Goal: Task Accomplishment & Management: Manage account settings

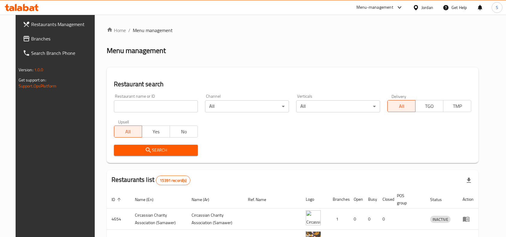
click at [381, 31] on div "Home / Menu management Menu management Restaurant search Restaurant name or ID …" at bounding box center [293, 205] width 372 height 357
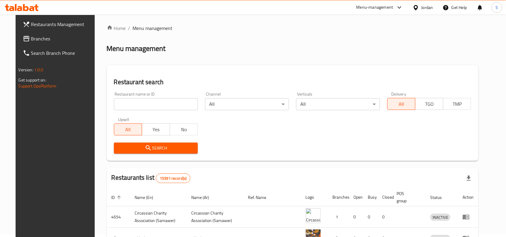
click at [431, 7] on div "Jordan" at bounding box center [428, 7] width 12 height 7
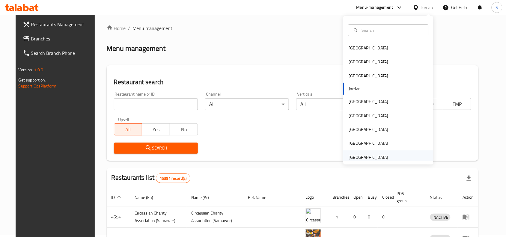
click at [384, 155] on div "[GEOGRAPHIC_DATA]" at bounding box center [368, 158] width 49 height 14
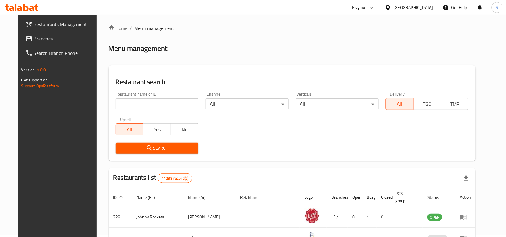
click at [34, 39] on span "Branches" at bounding box center [66, 38] width 64 height 7
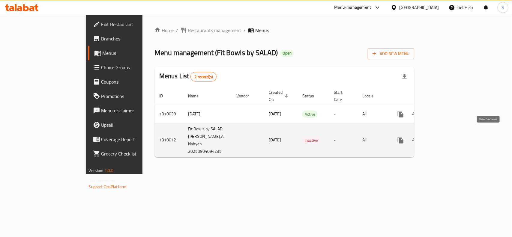
click at [447, 137] on icon "enhanced table" at bounding box center [443, 140] width 7 height 7
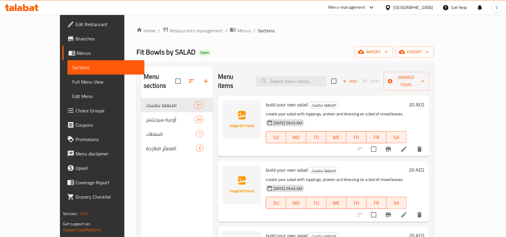
click at [280, 38] on div "Home / Restaurants management / Menus / Sections Fit Bowls by SALAD Open import…" at bounding box center [285, 179] width 298 height 305
click at [260, 29] on ol "Home / Restaurants management / Menus / Sections" at bounding box center [285, 31] width 298 height 8
drag, startPoint x: 37, startPoint y: 80, endPoint x: 176, endPoint y: 6, distance: 157.8
click at [72, 80] on span "Full Menu View" at bounding box center [105, 81] width 67 height 7
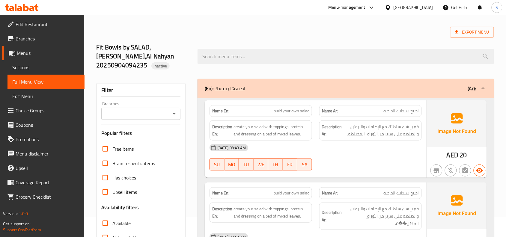
scroll to position [37, 0]
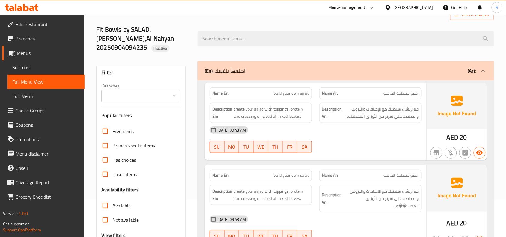
click at [340, 194] on strong "Description Ar:" at bounding box center [332, 198] width 20 height 15
click at [248, 19] on div "Fit Bowls by SALAD, Al Nahyan,Al Nahyan 20250904094235 Inactive" at bounding box center [295, 38] width 405 height 45
click at [283, 90] on span "build your own salad" at bounding box center [292, 93] width 36 height 6
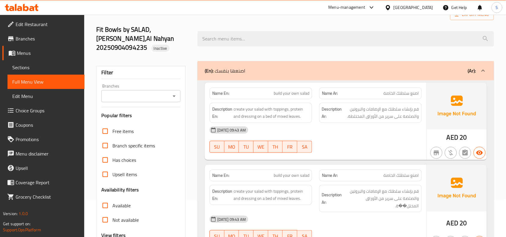
click at [410, 99] on div "Description Ar: قم بإنشاء سلطتك مع الإضافات والبروتين والصلصة على سرير من الأور…" at bounding box center [371, 112] width 110 height 27
click at [411, 90] on span "اصنع سلطتك الخاصة" at bounding box center [401, 93] width 35 height 6
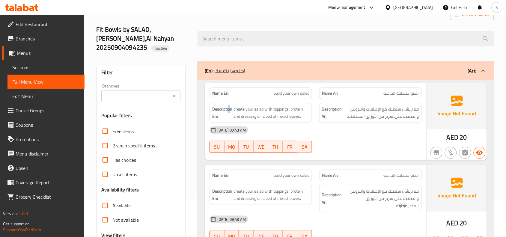
click at [230, 106] on strong "Description En:" at bounding box center [222, 113] width 20 height 15
drag, startPoint x: 257, startPoint y: 99, endPoint x: 335, endPoint y: 104, distance: 77.8
click at [335, 104] on div "Description En: create your salad with toppings, protein and dressing on a bed …" at bounding box center [316, 112] width 220 height 27
click at [394, 106] on span "قم بإنشاء سلطتك مع الإضافات والبروتين والصلصة على سرير من الأوراق المختلطة." at bounding box center [381, 113] width 76 height 15
click at [286, 88] on div "Name En: build your own salad" at bounding box center [261, 94] width 103 height 12
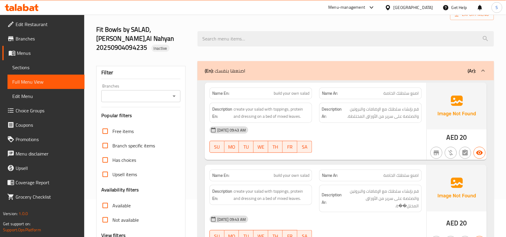
click at [292, 90] on span "build your own salad" at bounding box center [292, 93] width 36 height 6
copy span "build your own salad"
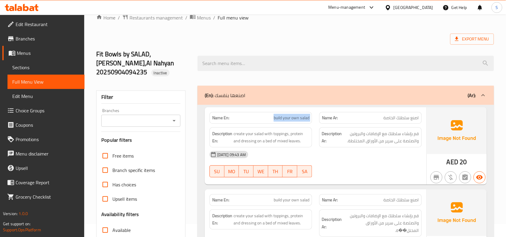
scroll to position [0, 0]
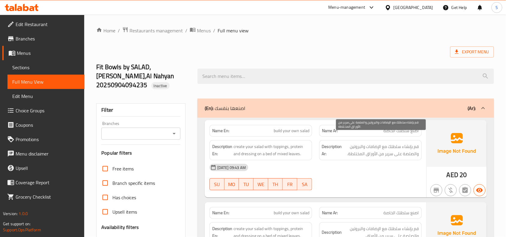
click at [390, 143] on span "قم بإنشاء سلطتك مع الإضافات والبروتين والصلصة على سرير من الأوراق المختلطة." at bounding box center [381, 150] width 76 height 15
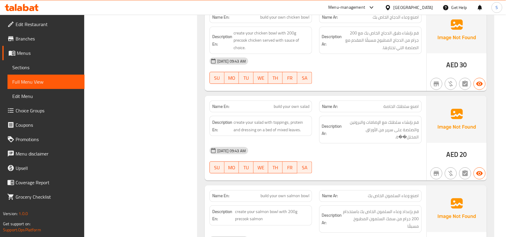
scroll to position [825, 0]
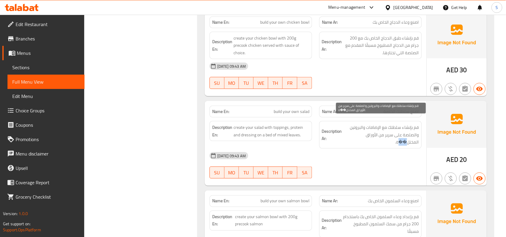
drag, startPoint x: 398, startPoint y: 136, endPoint x: 406, endPoint y: 136, distance: 8.1
click at [406, 136] on span "قم بإنشاء سلطتك مع الإضافات والبروتين والصلصة على سرير من الأوراق المختل��ة." at bounding box center [381, 135] width 76 height 22
click at [402, 140] on div "Description Ar: قم بإنشاء سلطتك مع الإضافات والبروتين والصلصة على سرير من الأور…" at bounding box center [370, 135] width 103 height 28
click at [397, 136] on span "قم بإنشاء سلطتك مع الإضافات والبروتين والصلصة على سرير من الأوراق المختل��ة." at bounding box center [381, 135] width 76 height 22
drag, startPoint x: 400, startPoint y: 136, endPoint x: 408, endPoint y: 135, distance: 8.8
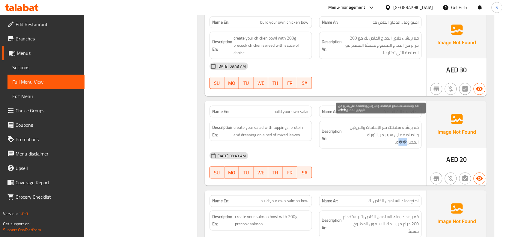
click at [408, 135] on span "قم بإنشاء سلطتك مع الإضافات والبروتين والصلصة على سرير من الأوراق المختل��ة." at bounding box center [381, 135] width 76 height 22
click at [399, 139] on span "قم بإنشاء سلطتك مع الإضافات والبروتين والصلصة على سرير من الأوراق المختل��ة." at bounding box center [381, 135] width 76 height 22
drag, startPoint x: 406, startPoint y: 134, endPoint x: 398, endPoint y: 136, distance: 7.8
click at [398, 136] on span "قم بإنشاء سلطتك مع الإضافات والبروتين والصلصة على سرير من الأوراق المختل��ة." at bounding box center [381, 135] width 76 height 22
click at [384, 175] on div at bounding box center [371, 178] width 110 height 7
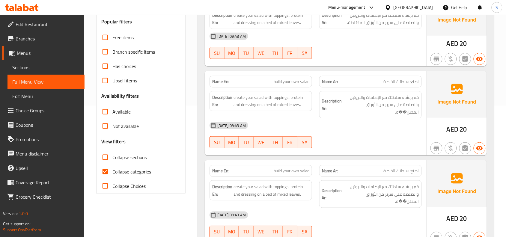
scroll to position [0, 0]
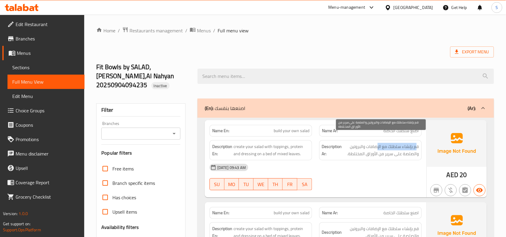
drag, startPoint x: 417, startPoint y: 139, endPoint x: 256, endPoint y: 127, distance: 161.1
click at [351, 140] on div "Description Ar: قم بإنشاء سلطتك مع الإضافات والبروتين والصلصة على سرير من الأور…" at bounding box center [370, 150] width 103 height 20
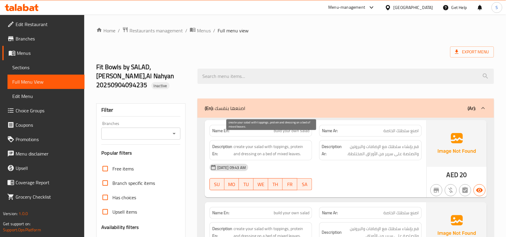
click at [245, 143] on span "create your salad with toppings, protein and dressing on a bed of mixed leaves." at bounding box center [272, 150] width 76 height 15
click at [275, 146] on span "create your salad with toppings, protein and dressing on a bed of mixed leaves." at bounding box center [272, 150] width 76 height 15
click at [379, 160] on div "04-09-2025 09:43 AM" at bounding box center [316, 167] width 220 height 14
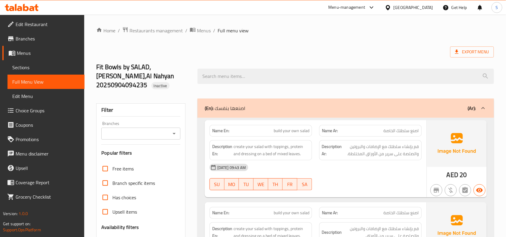
click at [384, 148] on span "قم بإنشاء سلطتك مع الإضافات والبروتين والصلصة على سرير من الأوراق المختلطة." at bounding box center [381, 150] width 76 height 15
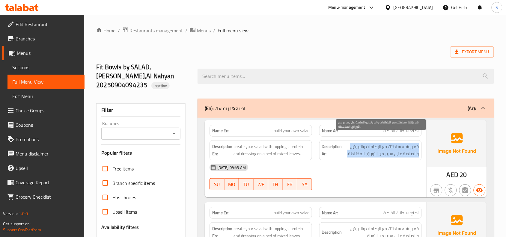
click at [384, 148] on span "قم بإنشاء سلطتك مع الإضافات والبروتين والصلصة على سرير من الأوراق المختلطة." at bounding box center [381, 150] width 76 height 15
click at [359, 143] on span "قم بإنشاء سلطتك مع الإضافات والبروتين والصلصة على سرير من الأوراق المختلطة." at bounding box center [381, 150] width 76 height 15
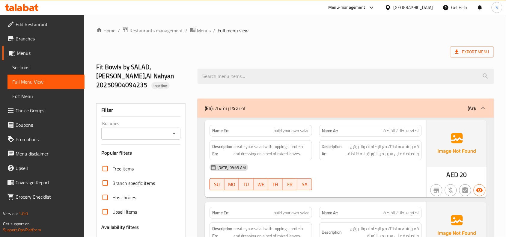
click at [361, 166] on div "04-09-2025 09:43 AM" at bounding box center [316, 167] width 220 height 14
click at [364, 147] on span "قم بإنشاء سلطتك مع الإضافات والبروتين والصلصة على سرير من الأوراق المختلطة." at bounding box center [381, 150] width 76 height 15
click at [374, 160] on div "04-09-2025 09:43 AM" at bounding box center [316, 167] width 220 height 14
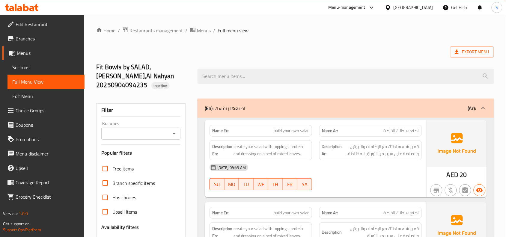
click at [367, 160] on div "04-09-2025 09:43 AM" at bounding box center [316, 167] width 220 height 14
click at [295, 128] on span "build your own salad" at bounding box center [292, 131] width 36 height 6
click at [377, 143] on span "قم بإنشاء سلطتك مع الإضافات والبروتين والصلصة على سرير من الأوراق المختلطة." at bounding box center [381, 150] width 76 height 15
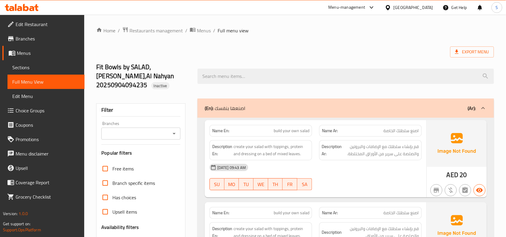
click at [484, 57] on span "Export Menu" at bounding box center [472, 51] width 44 height 11
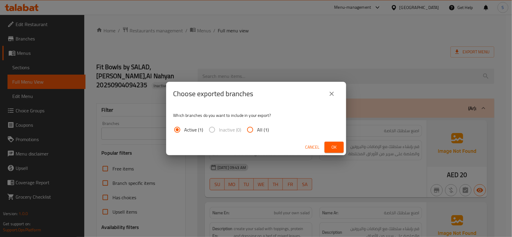
click at [259, 126] on span "All (1)" at bounding box center [263, 129] width 12 height 7
click at [257, 125] on input "All (1)" at bounding box center [250, 130] width 14 height 14
radio input "true"
click at [336, 145] on span "Ok" at bounding box center [334, 147] width 10 height 7
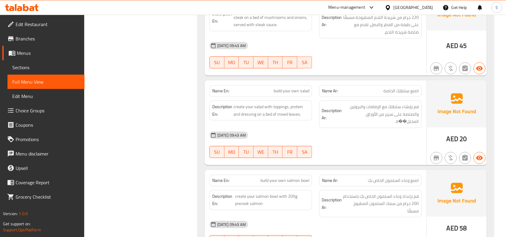
scroll to position [525, 0]
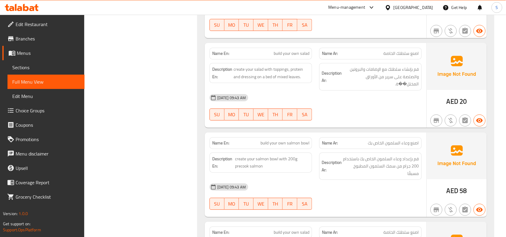
click at [368, 105] on div "04-09-2025 09:43 AM SU MO TU WE TH FR SA" at bounding box center [316, 108] width 220 height 34
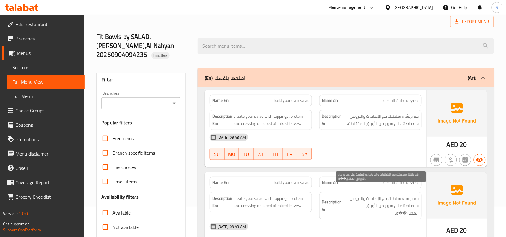
scroll to position [0, 0]
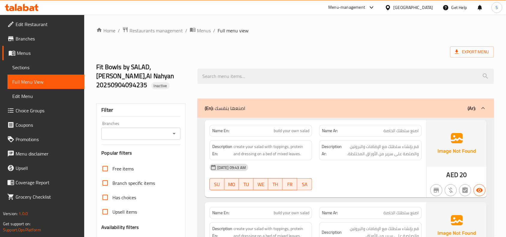
click at [399, 46] on div "Export Menu" at bounding box center [295, 51] width 398 height 11
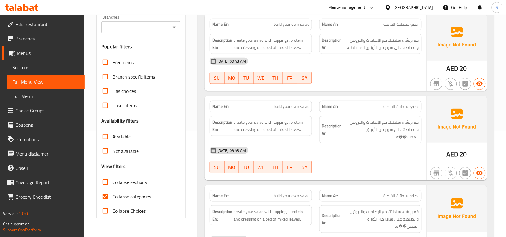
scroll to position [150, 0]
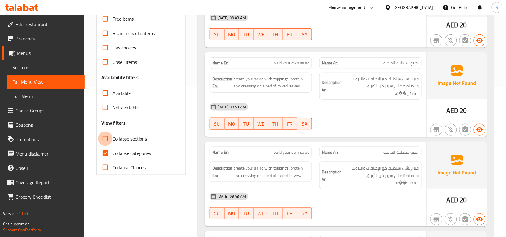
click at [109, 132] on input "Collapse sections" at bounding box center [105, 139] width 14 height 14
checkbox input "true"
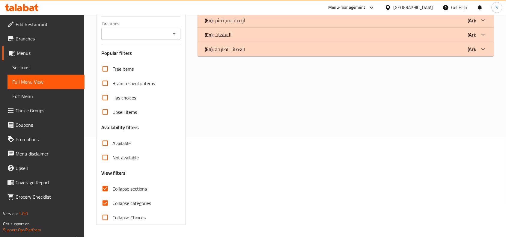
scroll to position [91, 0]
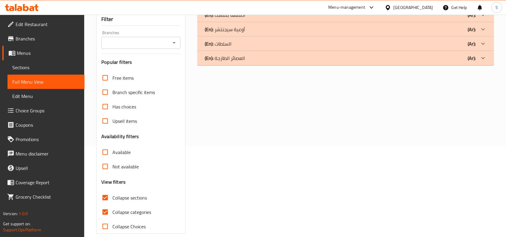
drag, startPoint x: 107, startPoint y: 205, endPoint x: 204, endPoint y: 207, distance: 96.9
click at [107, 205] on input "Collapse categories" at bounding box center [105, 212] width 14 height 14
checkbox input "false"
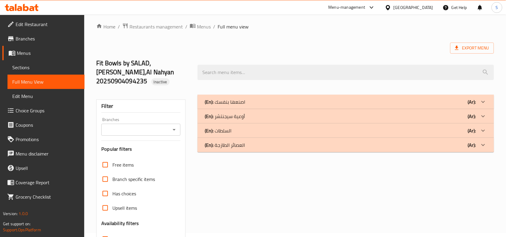
scroll to position [0, 0]
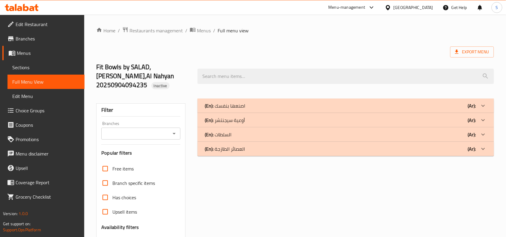
click at [316, 99] on div "(En): اصنعها بنفسك (Ar):" at bounding box center [346, 106] width 297 height 14
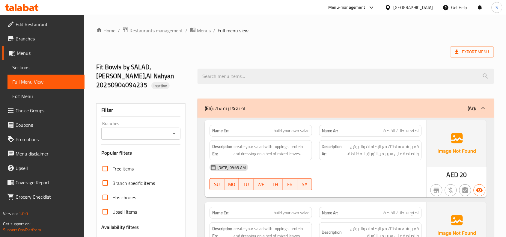
click at [275, 126] on div "Name En: build your own salad" at bounding box center [261, 131] width 103 height 12
click at [281, 128] on span "build your own salad" at bounding box center [292, 131] width 36 height 6
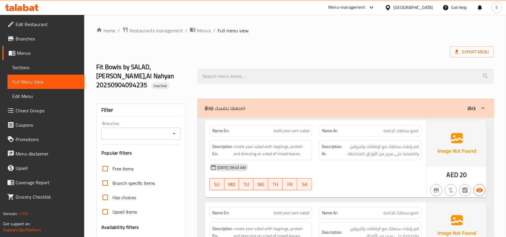
click at [388, 177] on div "04-09-2025 09:43 AM SU MO TU WE TH FR SA" at bounding box center [316, 177] width 220 height 34
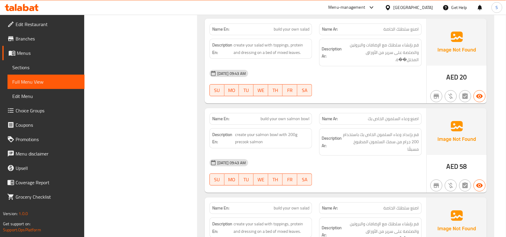
scroll to position [562, 0]
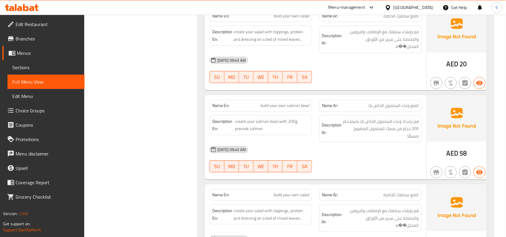
click at [370, 151] on div "04-09-2025 09:43 AM SU MO TU WE TH FR SA" at bounding box center [316, 159] width 220 height 34
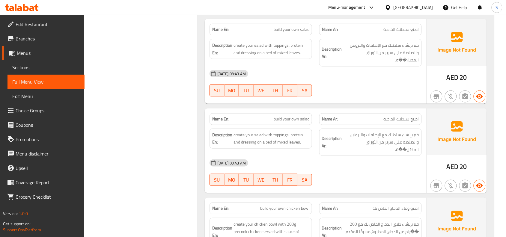
scroll to position [1462, 0]
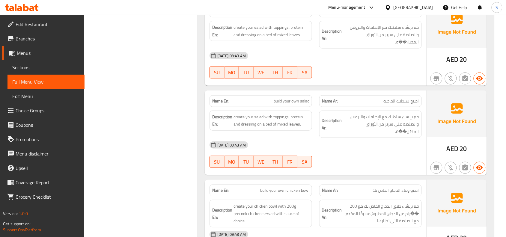
click at [406, 164] on div at bounding box center [371, 167] width 110 height 7
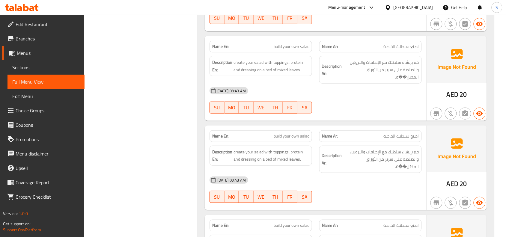
scroll to position [2062, 0]
click at [362, 167] on div "Description Ar: قم بإنشاء سلطتك مع الإضافات والبروتين والصلصة على سرير من الأور…" at bounding box center [370, 159] width 103 height 28
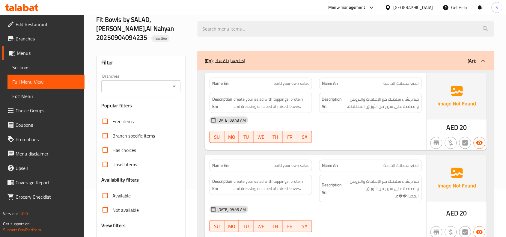
scroll to position [112, 0]
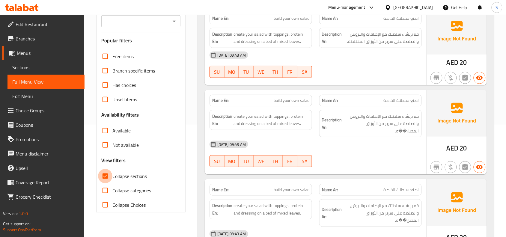
click at [106, 169] on input "Collapse sections" at bounding box center [105, 176] width 14 height 14
checkbox input "true"
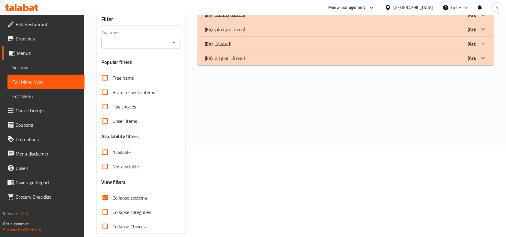
scroll to position [0, 0]
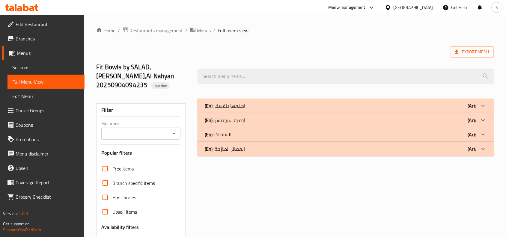
click at [239, 117] on p "(En): أوعية سيجنتشر" at bounding box center [225, 120] width 40 height 7
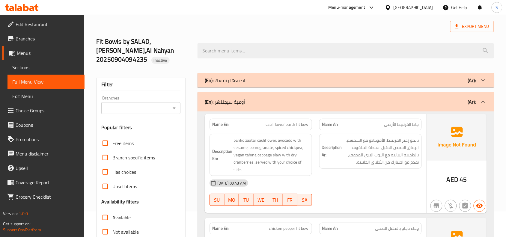
scroll to position [37, 0]
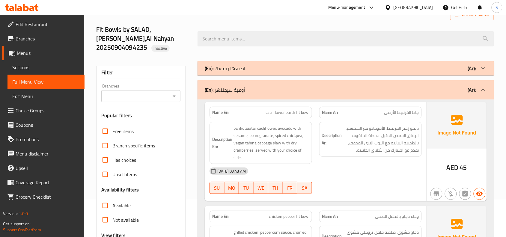
click at [289, 109] on span "cauliflower earth fit bowl" at bounding box center [288, 112] width 44 height 6
click at [378, 64] on div "(En): اصنعها بنفسك (Ar):" at bounding box center [346, 68] width 297 height 14
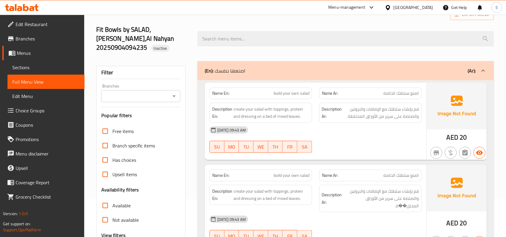
click at [295, 90] on span "build your own salad" at bounding box center [292, 93] width 36 height 6
click at [379, 139] on div "04-09-2025 09:43 AM SU MO TU WE TH FR SA" at bounding box center [316, 140] width 220 height 34
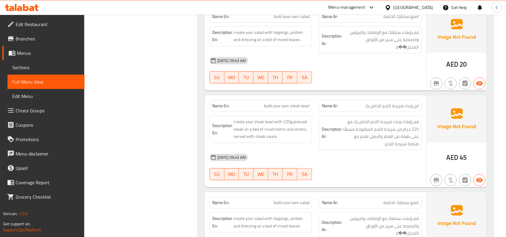
scroll to position [375, 0]
click at [297, 103] on span "build your own steak bowl" at bounding box center [287, 106] width 46 height 6
copy span "build your own steak bowl"
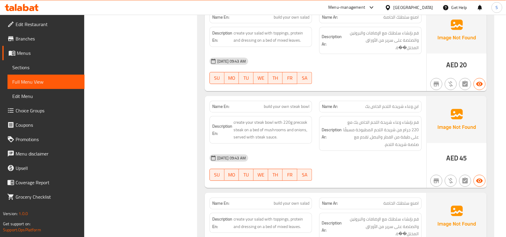
drag, startPoint x: 305, startPoint y: 193, endPoint x: 302, endPoint y: 191, distance: 3.2
click at [305, 200] on span "build your own salad" at bounding box center [292, 203] width 36 height 6
click at [286, 200] on span "build your own salad" at bounding box center [292, 203] width 36 height 6
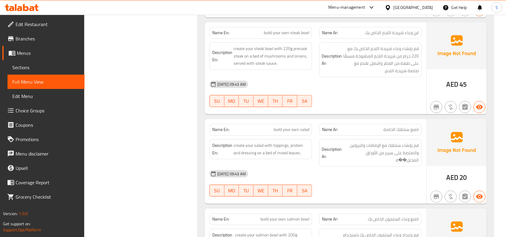
scroll to position [525, 0]
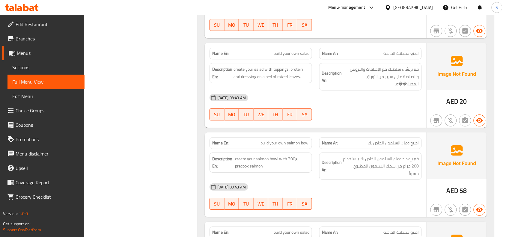
click at [299, 140] on span "build your own salmon bowl" at bounding box center [285, 143] width 49 height 6
copy span "build your own salmon bowl"
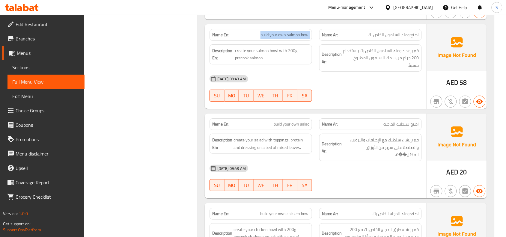
scroll to position [637, 0]
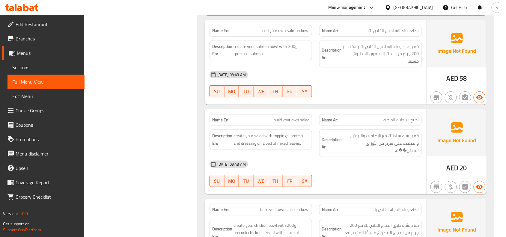
click at [290, 117] on span "build your own salad" at bounding box center [292, 120] width 36 height 6
click at [295, 207] on span "build your own chicken bowl" at bounding box center [284, 210] width 49 height 6
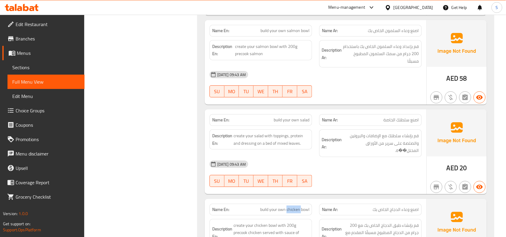
click at [295, 207] on span "build your own chicken bowl" at bounding box center [284, 210] width 49 height 6
copy span "build your own chicken bowl"
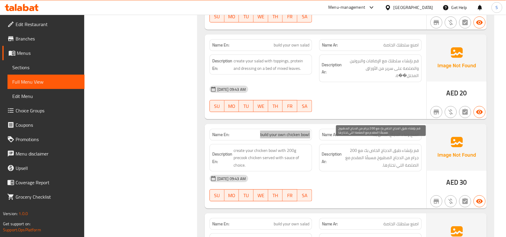
scroll to position [787, 0]
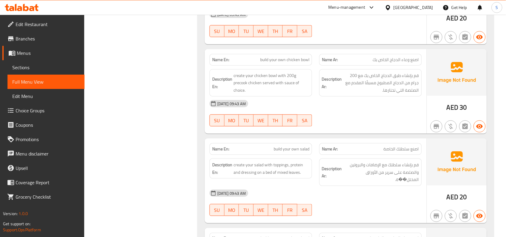
click at [371, 195] on div "04-09-2025 09:43 AM SU MO TU WE TH FR SA" at bounding box center [316, 203] width 220 height 34
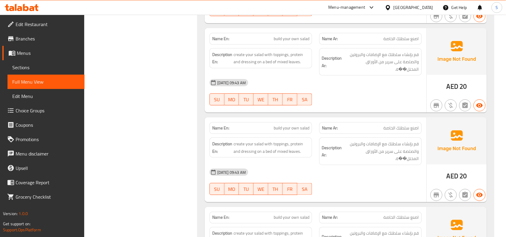
scroll to position [3524, 0]
drag, startPoint x: 347, startPoint y: 191, endPoint x: 349, endPoint y: 189, distance: 3.4
click at [347, 191] on div "04-09-2025 09:43 AM SU MO TU WE TH FR SA" at bounding box center [316, 182] width 220 height 34
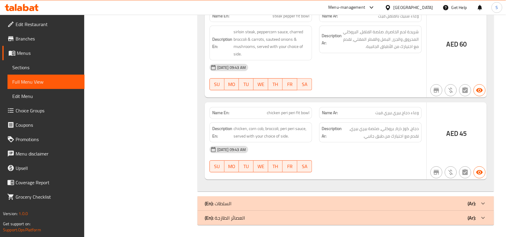
scroll to position [10617, 0]
click at [461, 200] on div "(En): السلطات (Ar):" at bounding box center [340, 203] width 271 height 7
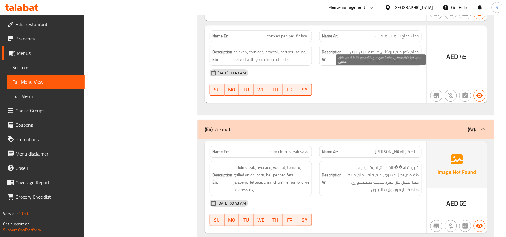
scroll to position [10734, 0]
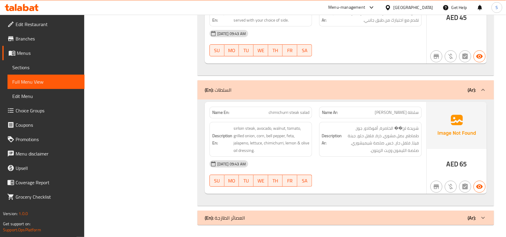
click at [360, 191] on div "Name En: chimichurri steak salad Name Ar: سلطة ستيك تشيميتشوري Description En: …" at bounding box center [316, 148] width 222 height 92
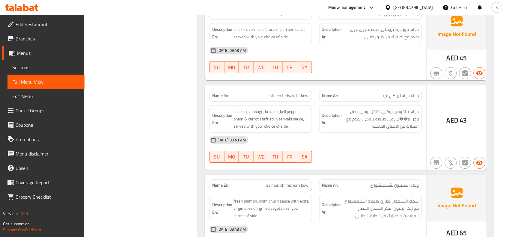
scroll to position [9122, 0]
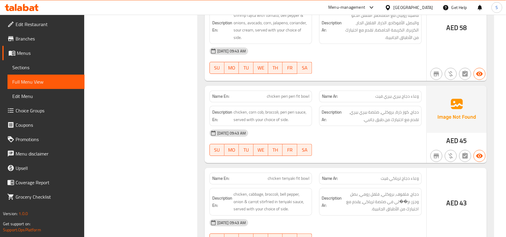
drag, startPoint x: 398, startPoint y: 85, endPoint x: 386, endPoint y: 83, distance: 11.5
click at [398, 77] on div "04-09-2025 09:43 AM SU MO TU WE TH FR SA" at bounding box center [316, 61] width 220 height 34
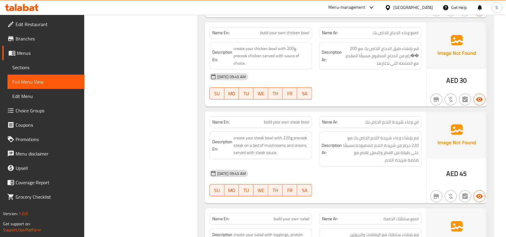
scroll to position [2697, 0]
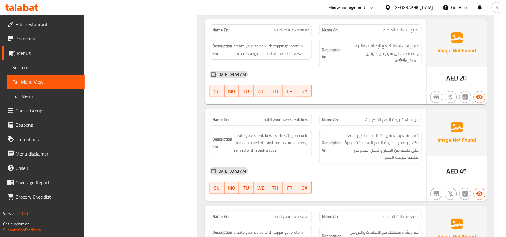
click at [414, 117] on span "ابنِ وعاء شريحة اللحم الخاص بك" at bounding box center [393, 120] width 54 height 6
click at [375, 118] on span "ابنِ وعاء شريحة اللحم الخاص بك" at bounding box center [393, 120] width 54 height 6
click at [295, 122] on div "Name En: build your own steak bowl" at bounding box center [261, 120] width 103 height 12
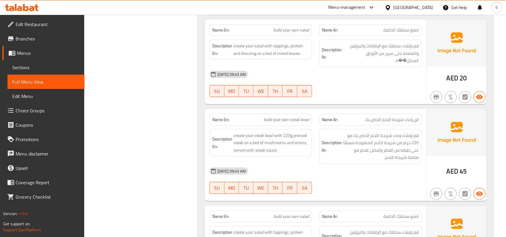
click at [293, 118] on span "build your own steak bowl" at bounding box center [287, 120] width 46 height 6
copy span "build your own steak bowl"
click at [365, 183] on div "04-09-2025 09:43 AM SU MO TU WE TH FR SA" at bounding box center [316, 181] width 220 height 34
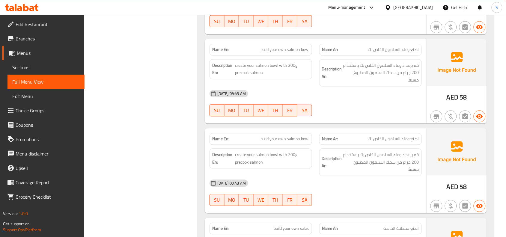
scroll to position [0, 0]
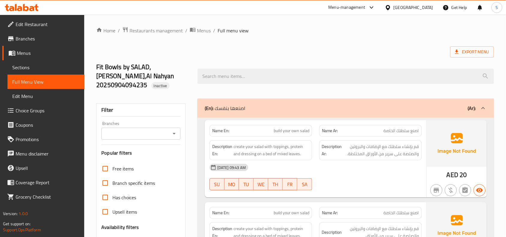
click at [365, 106] on div "(En): اصنعها بنفسك (Ar):" at bounding box center [346, 108] width 297 height 19
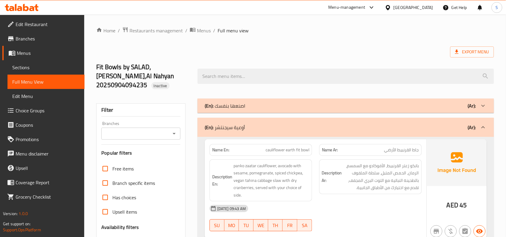
click at [295, 147] on span "cauliflower earth fit bowl" at bounding box center [288, 150] width 44 height 6
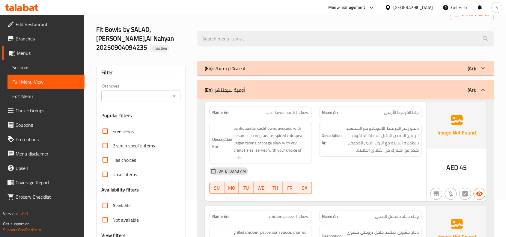
scroll to position [224, 0]
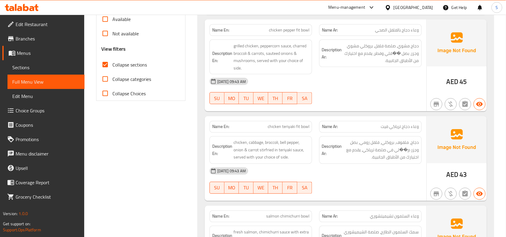
click at [300, 124] on span "chicken teriyaki fit bowl" at bounding box center [289, 127] width 42 height 6
copy span "chicken teriyaki fit bowl"
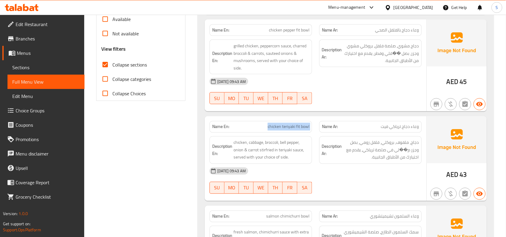
click at [413, 176] on div "04-09-2025 09:43 AM SU MO TU WE TH FR SA" at bounding box center [316, 181] width 220 height 34
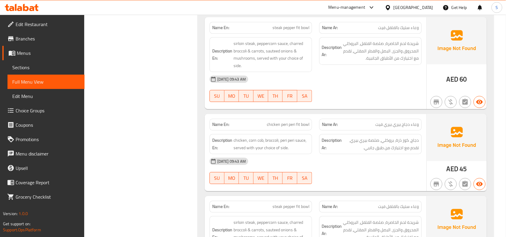
scroll to position [1263, 0]
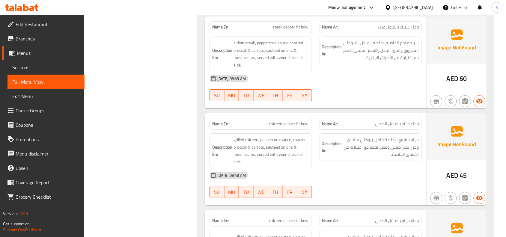
click at [299, 121] on span "chicken pepper fit bowl" at bounding box center [289, 124] width 40 height 6
copy span "chicken pepper fit bowl"
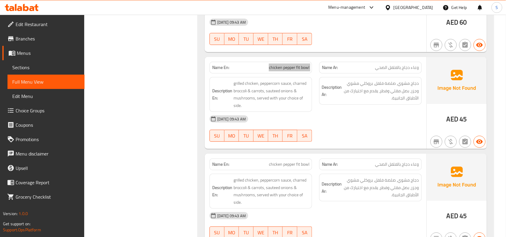
scroll to position [1376, 0]
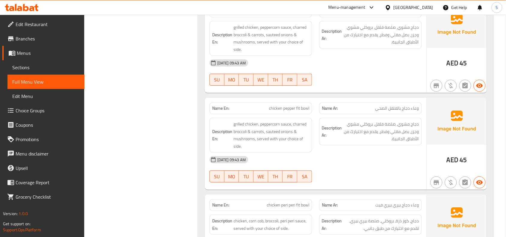
drag, startPoint x: 386, startPoint y: 165, endPoint x: 377, endPoint y: 113, distance: 52.4
click at [386, 165] on div "04-09-2025 09:43 AM SU MO TU WE TH FR SA" at bounding box center [316, 170] width 220 height 34
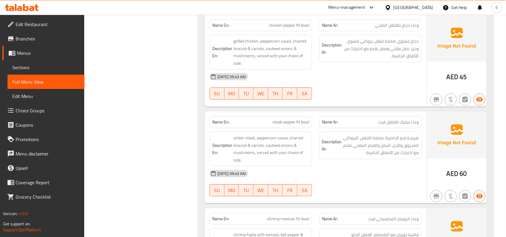
scroll to position [2571, 0]
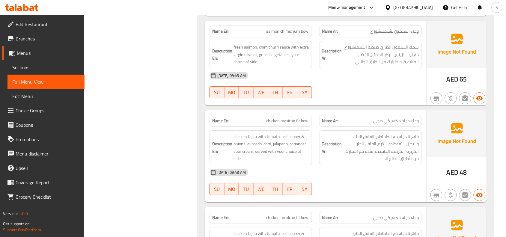
click at [401, 179] on div "04-09-2025 09:43 AM SU MO TU WE TH FR SA" at bounding box center [316, 182] width 220 height 34
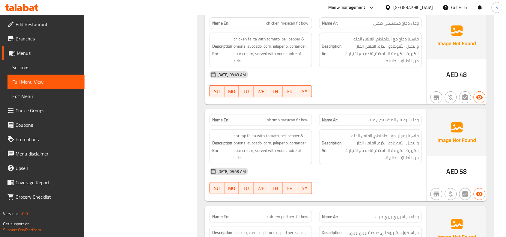
scroll to position [404, 0]
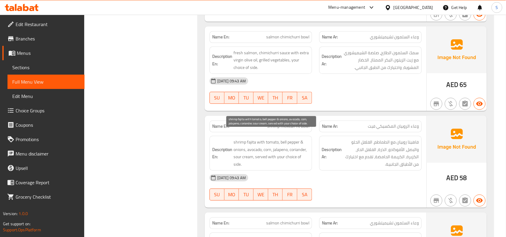
click at [246, 140] on span "shrimp fajita with tomato, bell pepper & onions, avocado, corn, jalapeno, coria…" at bounding box center [272, 153] width 76 height 29
click at [278, 141] on span "shrimp fajita with tomato, bell pepper & onions, avocado, corn, jalapeno, coria…" at bounding box center [272, 153] width 76 height 29
click at [301, 146] on span "shrimp fajita with tomato, bell pepper & onions, avocado, corn, jalapeno, coria…" at bounding box center [272, 153] width 76 height 29
click at [301, 140] on span "shrimp fajita with tomato, bell pepper & onions, avocado, corn, jalapeno, coria…" at bounding box center [272, 153] width 76 height 29
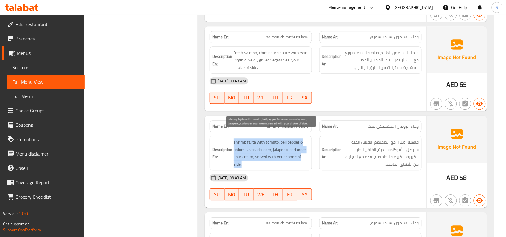
click at [301, 140] on span "shrimp fajita with tomato, bell pepper & onions, avocado, corn, jalapeno, coria…" at bounding box center [272, 153] width 76 height 29
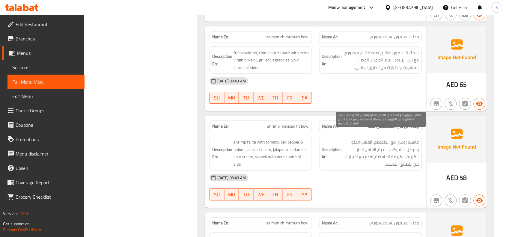
click at [363, 150] on span "فاهيتا روبيان مع الطماطم، الفلفل الحلو والبصل، الأفوكادو، الذرة، الفلفل الحار، …" at bounding box center [381, 153] width 76 height 29
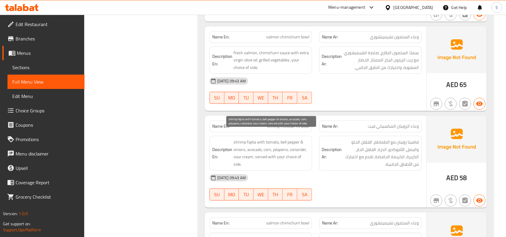
click at [283, 143] on span "shrimp fajita with tomato, bell pepper & onions, avocado, corn, jalapeno, coria…" at bounding box center [272, 153] width 76 height 29
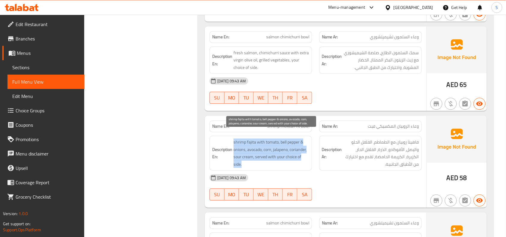
click at [283, 143] on span "shrimp fajita with tomato, bell pepper & onions, avocado, corn, jalapeno, coria…" at bounding box center [272, 153] width 76 height 29
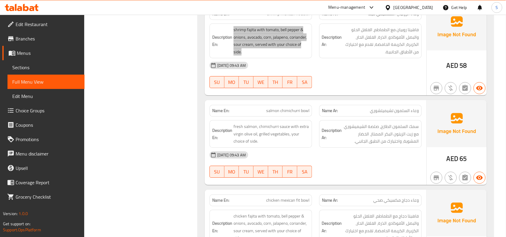
scroll to position [882, 0]
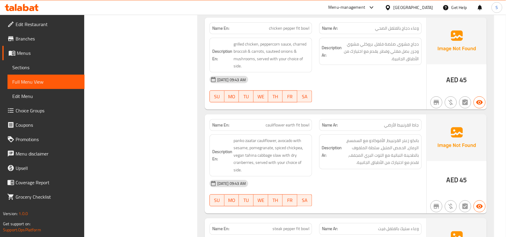
click at [356, 187] on div "04-09-2025 09:43 AM SU MO TU WE TH FR SA" at bounding box center [316, 194] width 220 height 34
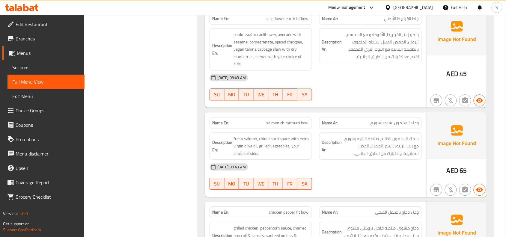
click at [286, 123] on div "Name En: salmon chimichurri bowl" at bounding box center [261, 123] width 103 height 12
click at [286, 120] on span "salmon chimichurri bowl" at bounding box center [287, 123] width 43 height 6
copy span "salmon chimichurri bowl"
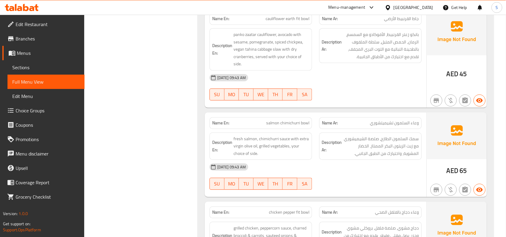
drag, startPoint x: 381, startPoint y: 160, endPoint x: 384, endPoint y: 158, distance: 3.8
click at [381, 160] on div "04-09-2025 09:43 AM" at bounding box center [316, 167] width 220 height 14
click at [368, 179] on div "04-09-2025 09:43 AM SU MO TU WE TH FR SA" at bounding box center [316, 177] width 220 height 34
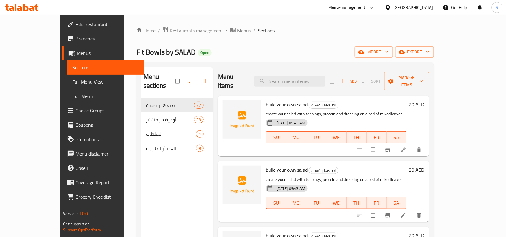
click at [391, 41] on div "Home / Restaurants management / Menus / Sections Fit Bowls by SALAD Open import…" at bounding box center [285, 179] width 298 height 305
click at [348, 161] on div "build your own salad اصنعها بنفسك create your salad with toppings, protein and …" at bounding box center [323, 191] width 211 height 61
click at [320, 76] on input "search" at bounding box center [290, 81] width 71 height 10
paste input "build your own salmon bowl"
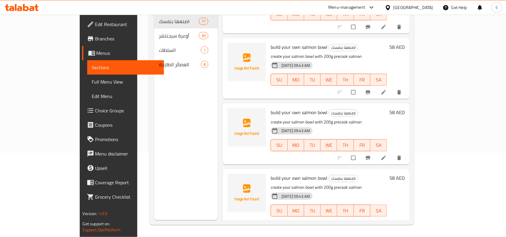
click at [373, 118] on p "create your salmon bowl with 200g precook salmon" at bounding box center [329, 121] width 116 height 7
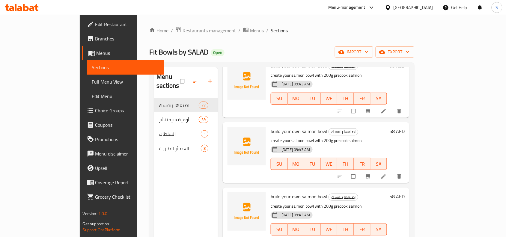
click at [405, 130] on div "58 AED" at bounding box center [396, 152] width 18 height 51
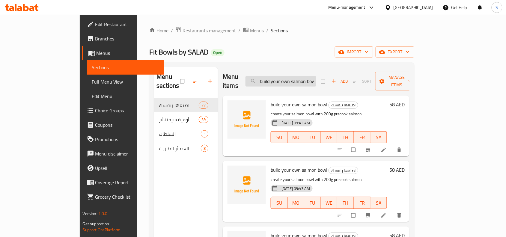
click at [314, 77] on input "build your own salmon bowl" at bounding box center [281, 81] width 71 height 10
paste input "Greek Salad"
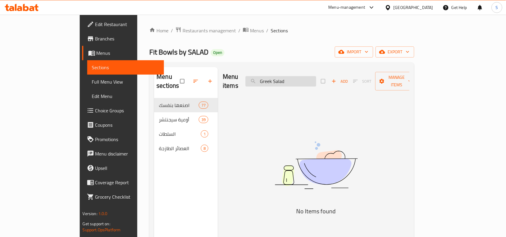
click at [316, 76] on input "Greek Salad" at bounding box center [281, 81] width 71 height 10
paste input "Chicken Caesar Salad"
click at [316, 76] on input "Chicken Caesar Salad" at bounding box center [281, 81] width 71 height 10
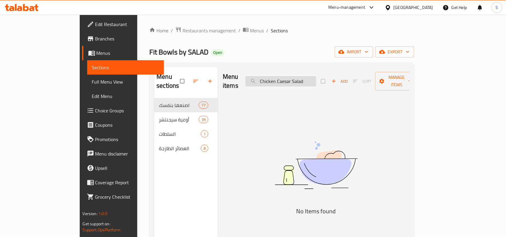
click at [316, 76] on input "Chicken Caesar Salad" at bounding box center [281, 81] width 71 height 10
paste input "Pear & Bluecheese"
click at [308, 76] on input "Pear & Bluecheese Salad" at bounding box center [281, 81] width 71 height 10
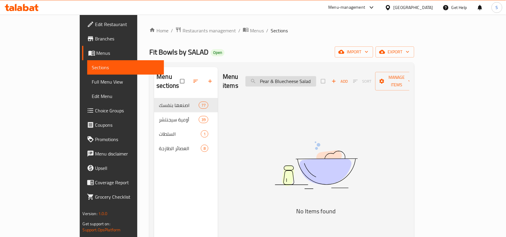
click at [308, 76] on input "Pear & Bluecheese Salad" at bounding box center [281, 81] width 71 height 10
paste input "Steak Chimichurri Steak"
type input "Steak Chimichur"
click at [316, 79] on input "Steak Chimichur" at bounding box center [281, 81] width 71 height 10
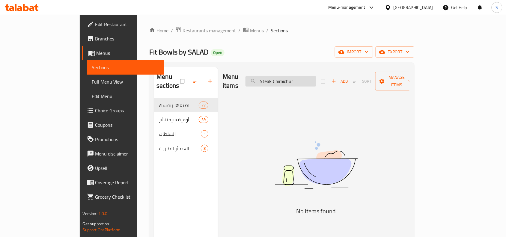
click at [316, 79] on input "Steak Chimichur" at bounding box center [281, 81] width 71 height 10
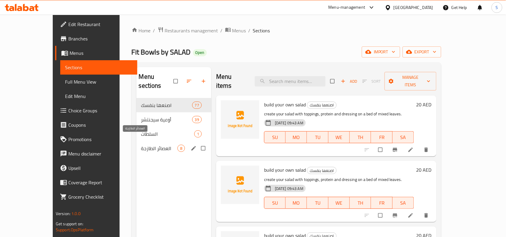
click at [141, 145] on span "العصائر الطازجة" at bounding box center [159, 148] width 36 height 7
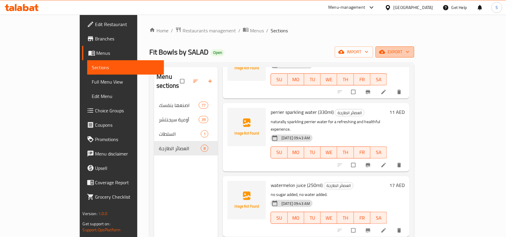
click at [410, 49] on span "export" at bounding box center [395, 51] width 29 height 7
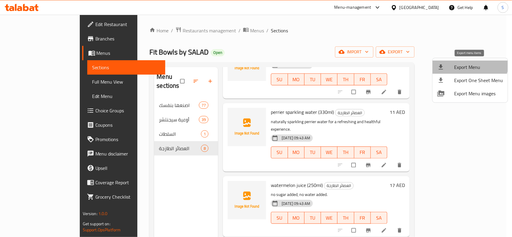
click at [468, 64] on span "Export Menu" at bounding box center [478, 67] width 49 height 7
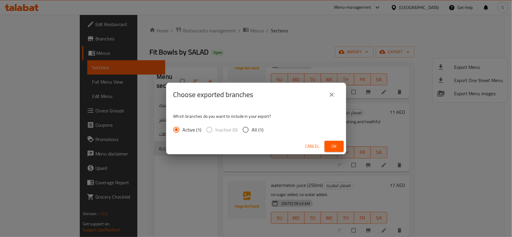
click at [252, 132] on span "All (1)" at bounding box center [258, 129] width 12 height 7
click at [252, 132] on input "All (1)" at bounding box center [245, 130] width 13 height 13
radio input "true"
click at [332, 148] on span "Ok" at bounding box center [334, 146] width 10 height 7
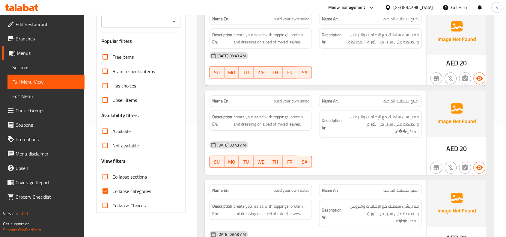
scroll to position [112, 0]
click at [106, 170] on input "Collapse sections" at bounding box center [105, 176] width 14 height 14
checkbox input "true"
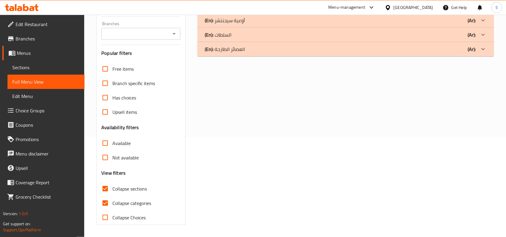
scroll to position [91, 0]
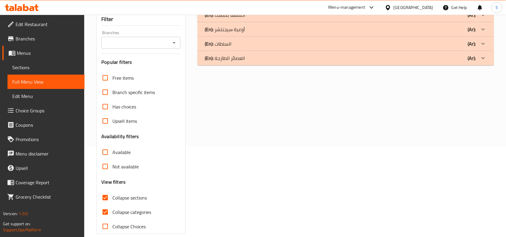
click at [104, 206] on input "Collapse categories" at bounding box center [105, 212] width 14 height 14
checkbox input "false"
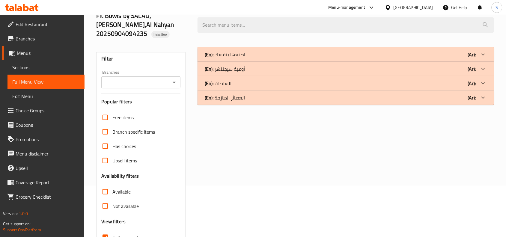
scroll to position [0, 0]
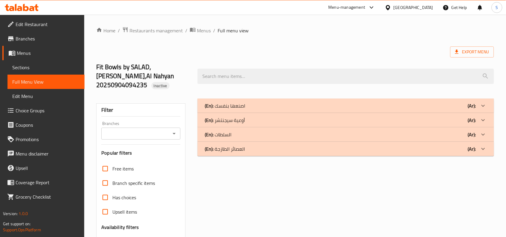
click at [326, 127] on div "(En): السلطات (Ar):" at bounding box center [346, 134] width 297 height 14
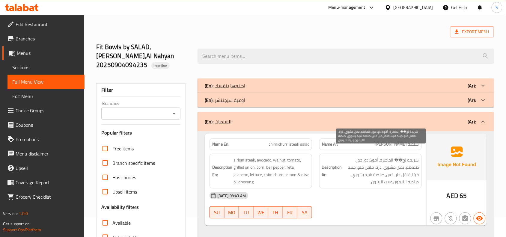
scroll to position [37, 0]
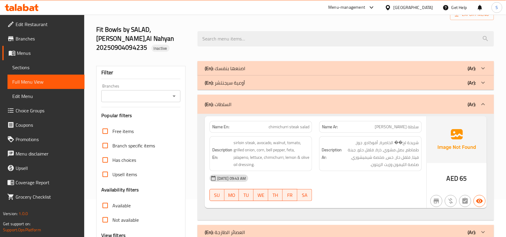
click at [371, 124] on p "Name Ar: سلطة ستيك تشيميتشوري" at bounding box center [370, 127] width 97 height 6
click at [286, 122] on div "Name En: chimichurri steak salad" at bounding box center [261, 127] width 103 height 12
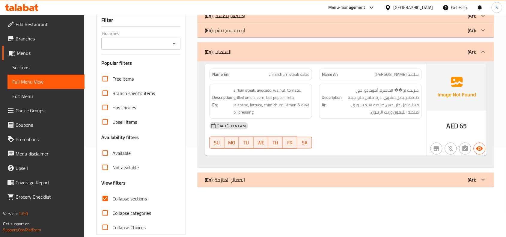
scroll to position [91, 0]
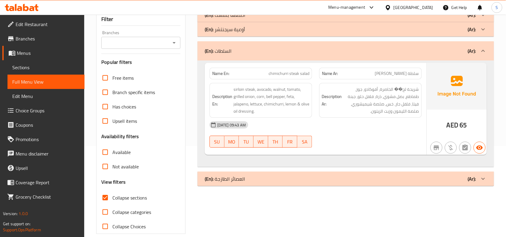
click at [451, 174] on div "(En): العصائر الطازجة (Ar):" at bounding box center [346, 179] width 297 height 14
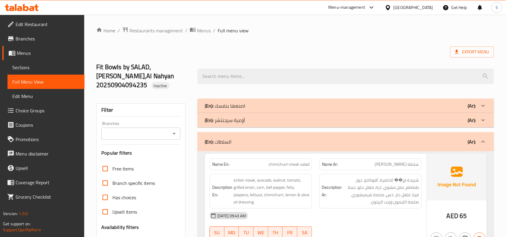
scroll to position [75, 0]
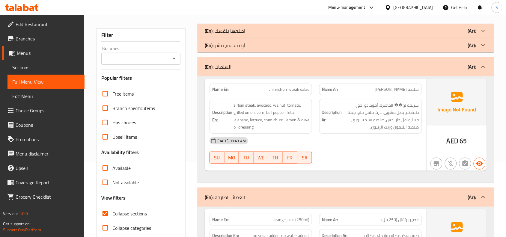
click at [390, 151] on div "04-09-2025 09:43 AM SU MO TU WE TH FR SA" at bounding box center [316, 151] width 220 height 34
click at [379, 170] on div "Name En: chimichurri steak salad Name Ar: سلطة ستيك تشيميتشوري Description En: …" at bounding box center [346, 129] width 297 height 106
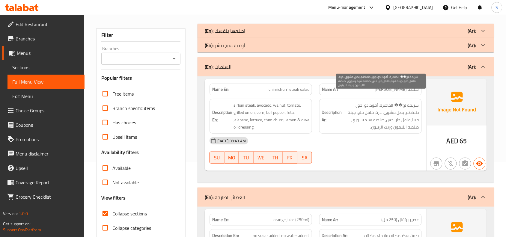
click at [401, 107] on span "شريحة لح�� الخاصرة، أفوكادو، جوز، طماطم، بصل مشوي، ذرة، فلفل حلو، جبنة فيتا، فل…" at bounding box center [381, 116] width 76 height 29
click at [398, 116] on span "شريحة لح�� الخاصرة، أفوكادو، جوز، طماطم، بصل مشوي، ذرة، فلفل حلو، جبنة فيتا، فل…" at bounding box center [381, 116] width 76 height 29
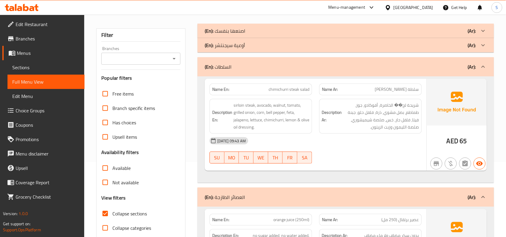
click at [296, 86] on span "chimichurri steak salad" at bounding box center [289, 89] width 41 height 6
copy span "chimichurri steak salad"
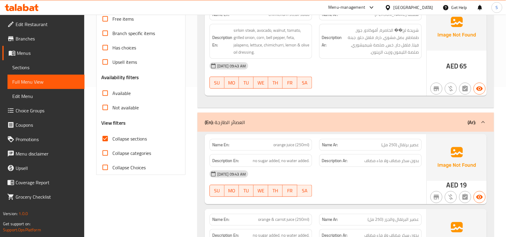
scroll to position [666, 0]
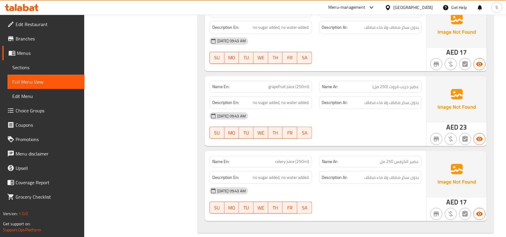
click at [409, 159] on span "عصير الكرفس 250 مل" at bounding box center [399, 162] width 39 height 6
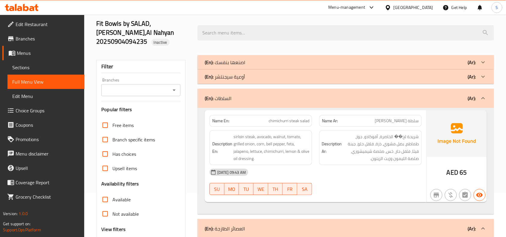
scroll to position [0, 0]
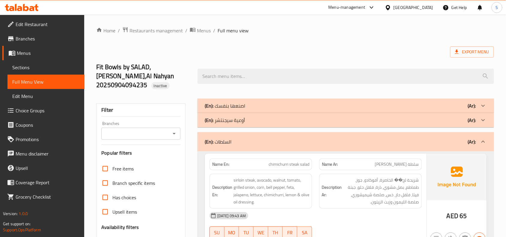
click at [387, 102] on div "(En): اصنعها بنفسك (Ar):" at bounding box center [340, 105] width 271 height 7
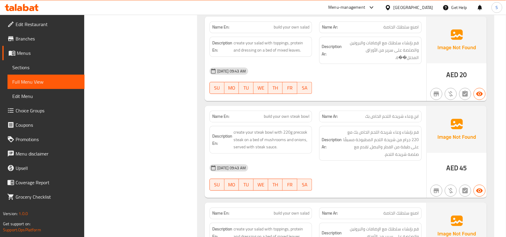
scroll to position [412, 0]
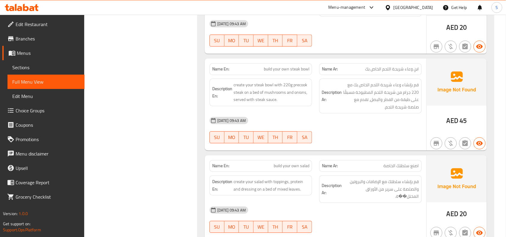
click at [298, 66] on span "build your own steak bowl" at bounding box center [287, 69] width 46 height 6
copy span "steak"
click at [419, 119] on div "04-09-2025 09:43 AM" at bounding box center [316, 120] width 220 height 14
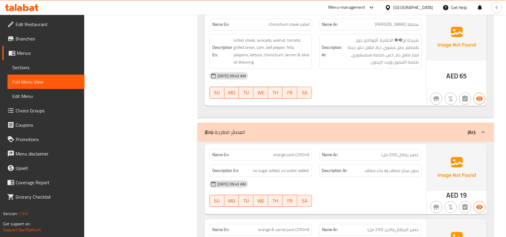
scroll to position [7048, 0]
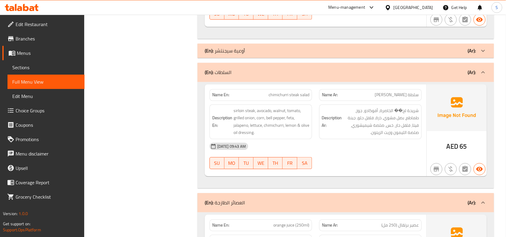
click at [443, 55] on div "(En): أوعية سيجنتشر (Ar):" at bounding box center [340, 50] width 271 height 7
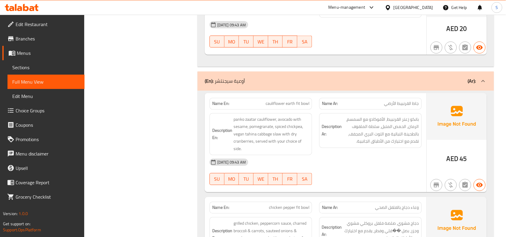
scroll to position [7057, 0]
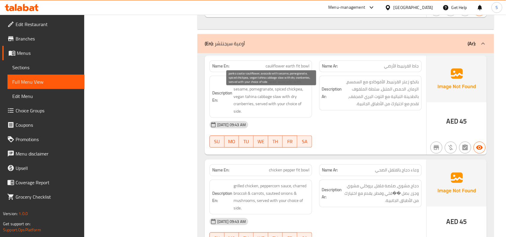
click at [242, 115] on span "panko zaatar cauliflower, avocado with sesame, pomegranate, spiced chickpea, ve…" at bounding box center [272, 97] width 76 height 37
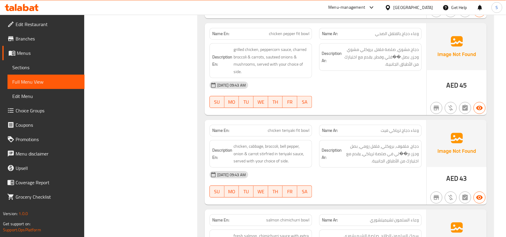
scroll to position [7207, 0]
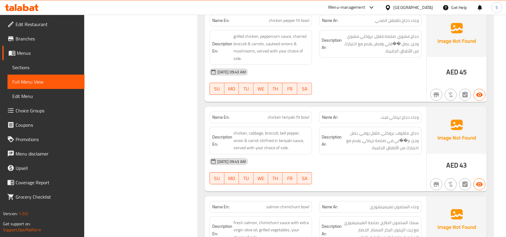
click at [329, 148] on strong "Description Ar:" at bounding box center [332, 140] width 20 height 15
click at [305, 121] on span "chicken teriyaki fit bowl" at bounding box center [289, 117] width 42 height 6
copy span "chicken teriyaki fit bowl"
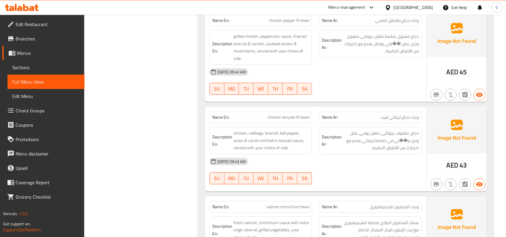
click at [416, 79] on div "04-09-2025 09:43 AM" at bounding box center [316, 72] width 220 height 14
click at [256, 209] on div "Name En: salmon chimichurri bowl" at bounding box center [261, 207] width 110 height 19
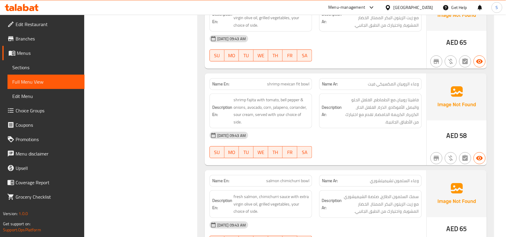
scroll to position [7432, 0]
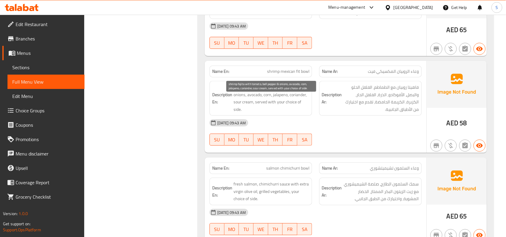
click at [287, 108] on span "shrimp fajita with tomato, bell pepper & onions, avocado, corn, jalapeno, coria…" at bounding box center [272, 98] width 76 height 29
click at [285, 106] on span "shrimp fajita with tomato, bell pepper & onions, avocado, corn, jalapeno, coria…" at bounding box center [272, 98] width 76 height 29
click at [284, 106] on span "shrimp fajita with tomato, bell pepper & onions, avocado, corn, jalapeno, coria…" at bounding box center [272, 98] width 76 height 29
click at [297, 75] on span "shrimp mexican fit bowl" at bounding box center [288, 71] width 42 height 6
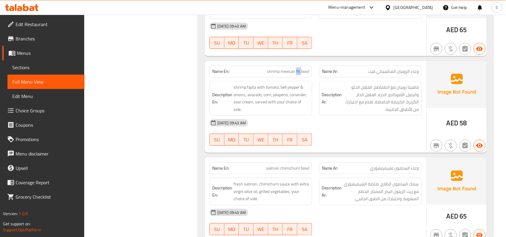
click at [297, 75] on span "shrimp mexican fit bowl" at bounding box center [288, 71] width 42 height 6
copy span "shrimp mexican fit bowl"
click at [423, 130] on div "04-09-2025 09:43 AM" at bounding box center [316, 123] width 220 height 14
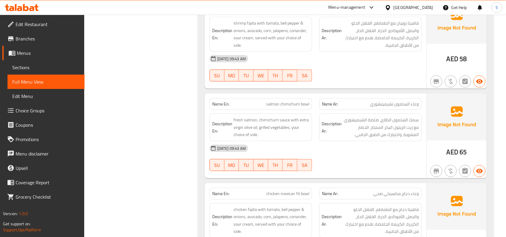
scroll to position [7507, 0]
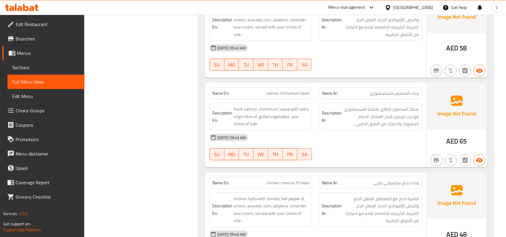
click at [339, 145] on div "04-09-2025 09:43 AM" at bounding box center [316, 137] width 220 height 14
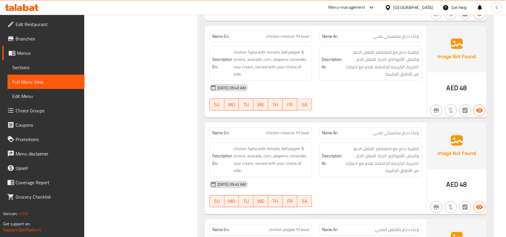
scroll to position [7695, 0]
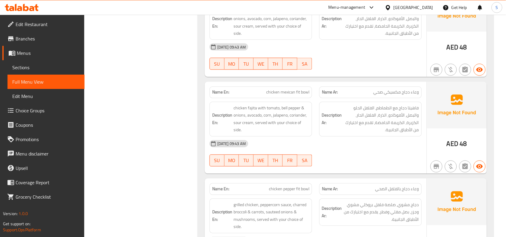
click at [300, 96] on span "chicken mexican fit bowl" at bounding box center [287, 92] width 43 height 6
copy span "chicken mexican fit bowl"
click at [418, 170] on div at bounding box center [371, 166] width 110 height 7
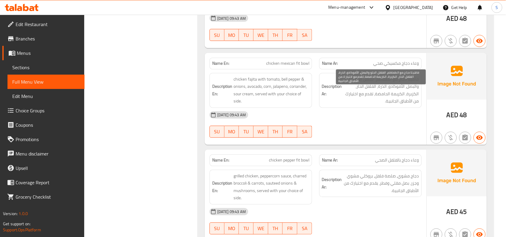
scroll to position [7770, 0]
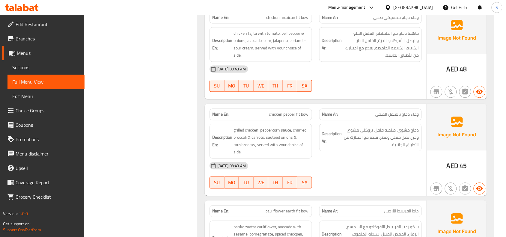
click at [296, 118] on span "chicken pepper fit bowl" at bounding box center [289, 114] width 40 height 6
copy span "chicken pepper fit bowl"
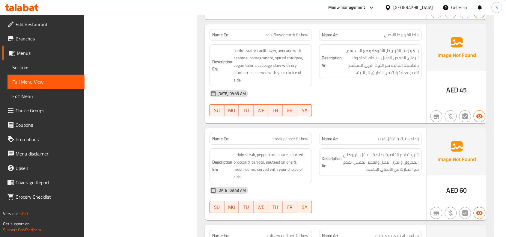
scroll to position [7957, 0]
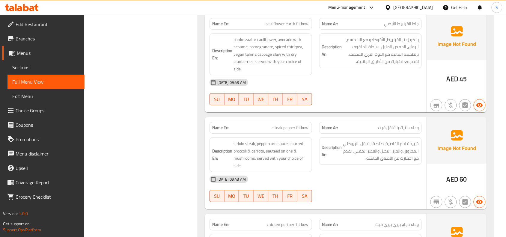
drag, startPoint x: 423, startPoint y: 122, endPoint x: 414, endPoint y: 122, distance: 9.6
click at [423, 109] on div at bounding box center [371, 105] width 110 height 7
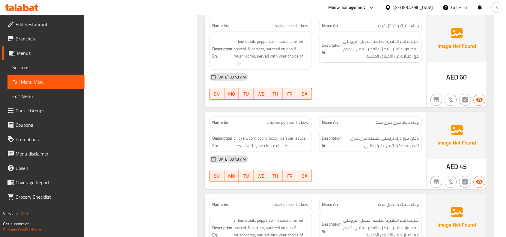
scroll to position [7995, 0]
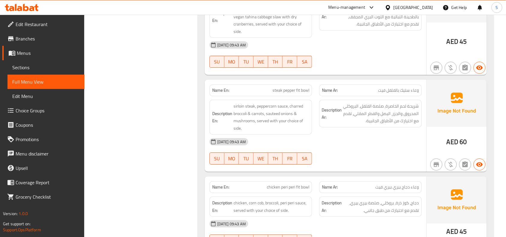
click at [381, 149] on div "04-09-2025 09:43 AM" at bounding box center [316, 142] width 220 height 14
click at [298, 94] on span "steak pepper fit bowl" at bounding box center [291, 90] width 37 height 6
copy span "steak pepper fit bowl"
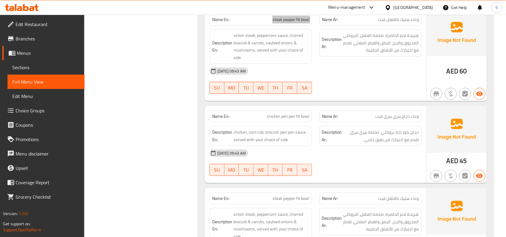
scroll to position [8070, 0]
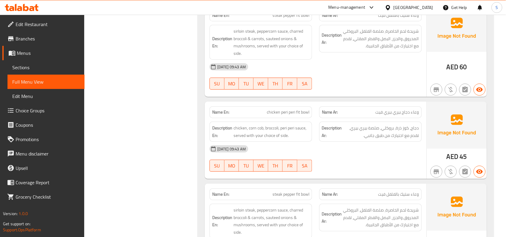
click at [400, 63] on div "Description Ar: شريحة لحم الخاصرة، صلصة الفلفل، البروكلي المحروق والجزر، البصل …" at bounding box center [371, 42] width 110 height 42
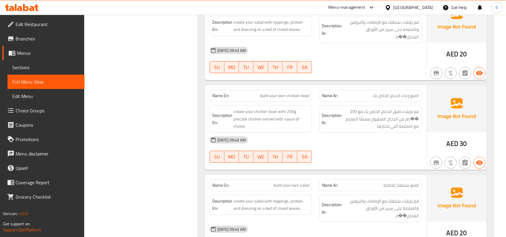
scroll to position [1200, 0]
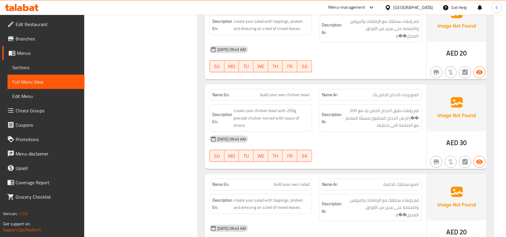
click at [366, 47] on div "04-09-2025 09:43 AM" at bounding box center [316, 49] width 220 height 14
click at [23, 5] on icon at bounding box center [26, 7] width 6 height 7
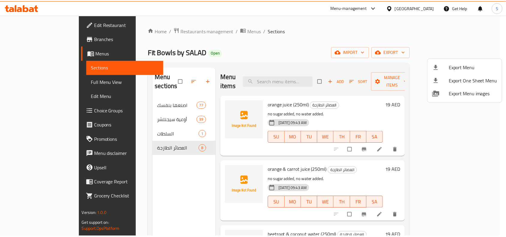
scroll to position [189, 0]
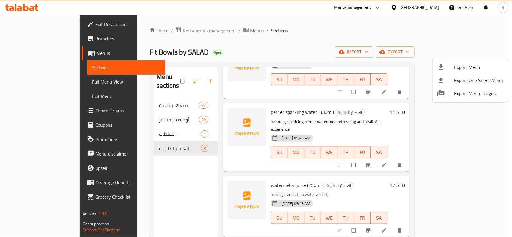
click at [133, 146] on div at bounding box center [256, 118] width 512 height 237
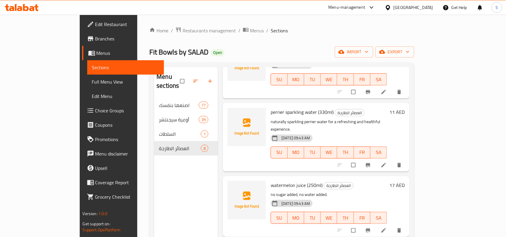
click at [393, 160] on li at bounding box center [384, 165] width 17 height 10
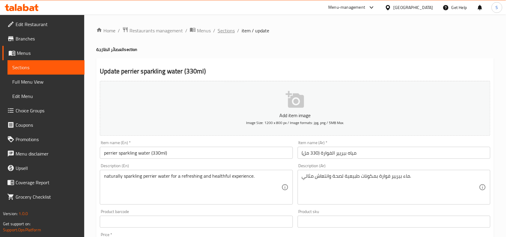
click at [224, 32] on span "Sections" at bounding box center [226, 30] width 17 height 7
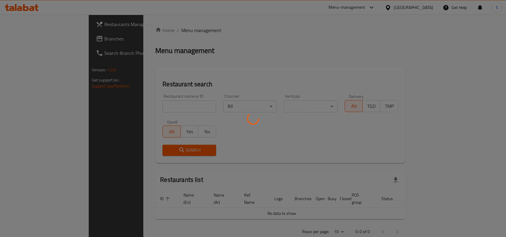
scroll to position [2, 0]
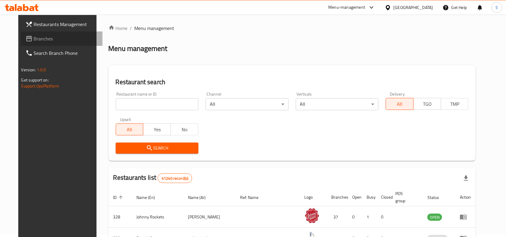
click at [35, 36] on span "Branches" at bounding box center [66, 38] width 64 height 7
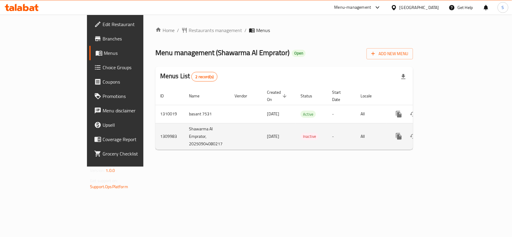
click at [446, 133] on icon "enhanced table" at bounding box center [441, 136] width 7 height 7
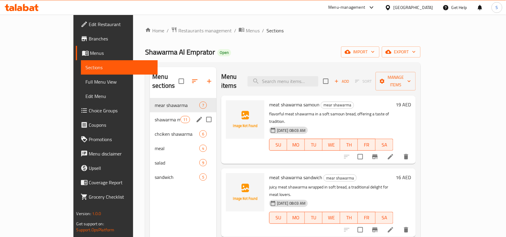
click at [150, 112] on div "shawarma meal 11" at bounding box center [183, 119] width 67 height 14
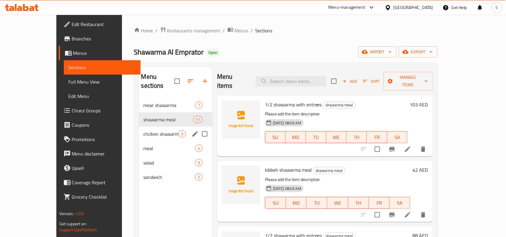
click at [139, 127] on div "chciken shawarma 6" at bounding box center [175, 134] width 73 height 14
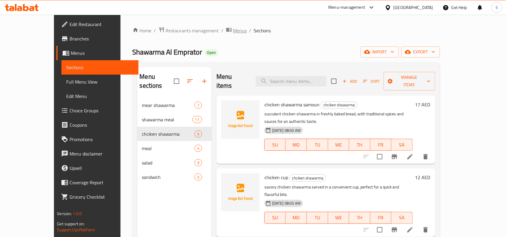
click at [233, 30] on span "Menus" at bounding box center [240, 30] width 14 height 7
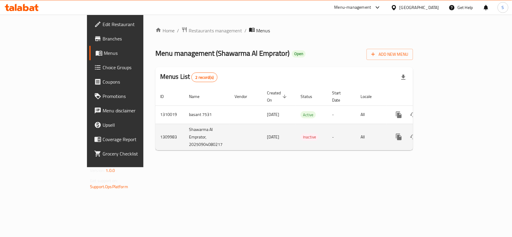
click at [445, 134] on icon "enhanced table" at bounding box center [441, 136] width 5 height 5
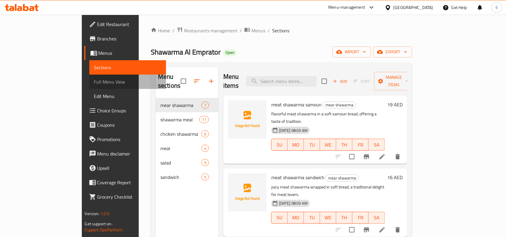
click at [94, 82] on span "Full Menu View" at bounding box center [127, 81] width 67 height 7
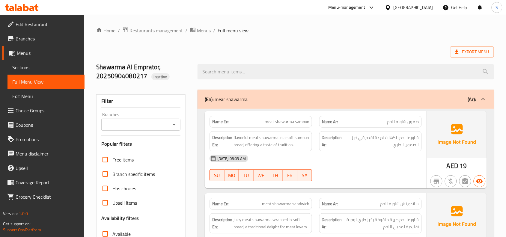
click at [37, 68] on span "Sections" at bounding box center [45, 67] width 67 height 7
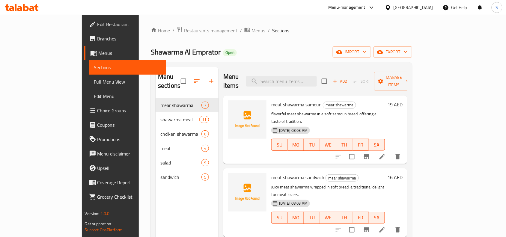
click at [261, 31] on ol "Home / Restaurants management / Menus / Sections" at bounding box center [282, 31] width 262 height 8
click at [408, 53] on span "export" at bounding box center [392, 51] width 29 height 7
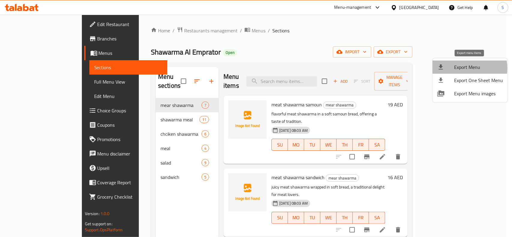
click at [462, 68] on span "Export Menu" at bounding box center [478, 67] width 49 height 7
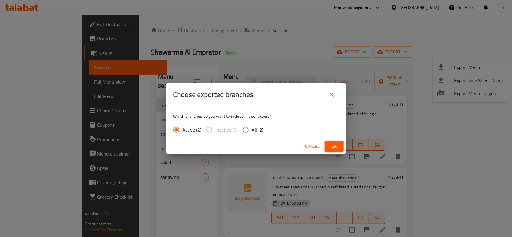
click at [250, 132] on input "All (2)" at bounding box center [245, 130] width 13 height 13
radio input "true"
click at [335, 146] on span "Ok" at bounding box center [334, 146] width 10 height 7
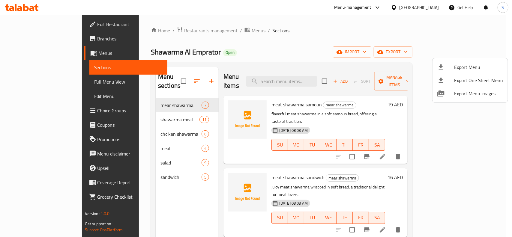
click at [479, 53] on div at bounding box center [256, 118] width 512 height 237
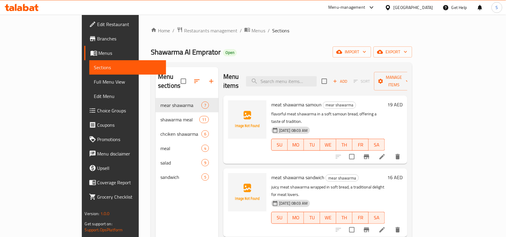
click at [408, 53] on span "export" at bounding box center [392, 51] width 29 height 7
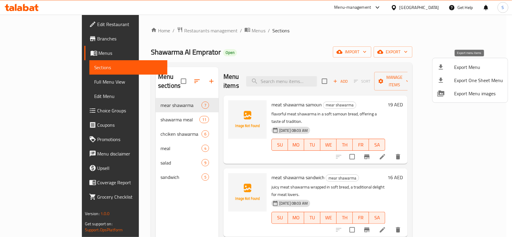
click at [466, 68] on span "Export Menu" at bounding box center [478, 67] width 49 height 7
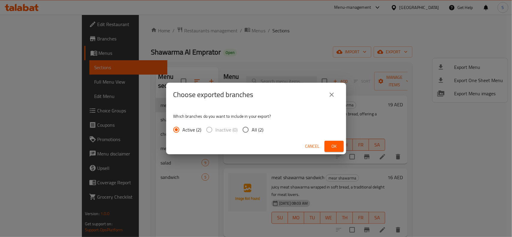
click at [257, 130] on span "All (2)" at bounding box center [258, 129] width 12 height 7
click at [252, 130] on input "All (2)" at bounding box center [245, 130] width 13 height 13
radio input "true"
click at [335, 144] on span "Ok" at bounding box center [334, 146] width 10 height 7
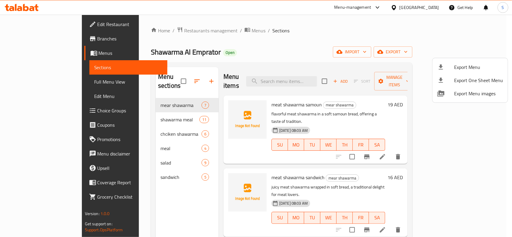
click at [38, 43] on div at bounding box center [256, 118] width 512 height 237
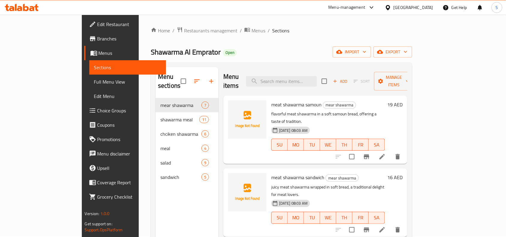
click at [84, 43] on link "Branches" at bounding box center [125, 38] width 82 height 14
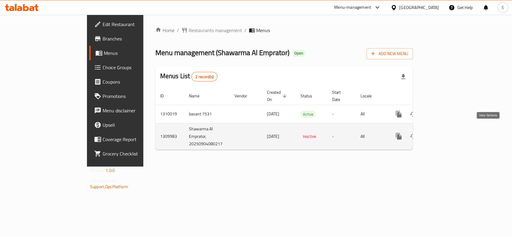
click at [445, 134] on icon "enhanced table" at bounding box center [441, 136] width 5 height 5
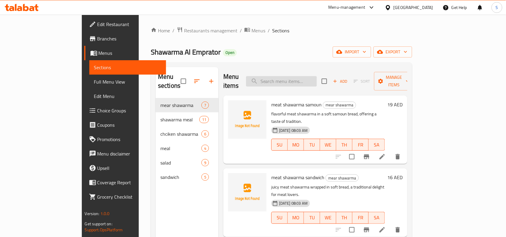
click at [317, 78] on input "search" at bounding box center [281, 81] width 71 height 10
paste input "Burger"
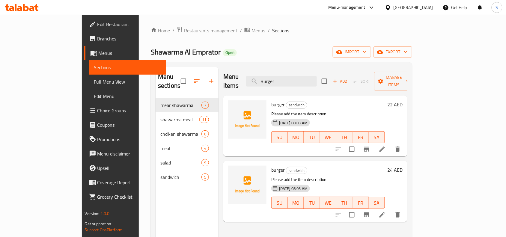
type input "Burger"
click at [320, 46] on div "Home / Restaurants management / Menus / Sections Shawarma Al Emprator Open impo…" at bounding box center [282, 168] width 262 height 283
click at [317, 79] on input "Burger" at bounding box center [281, 81] width 71 height 10
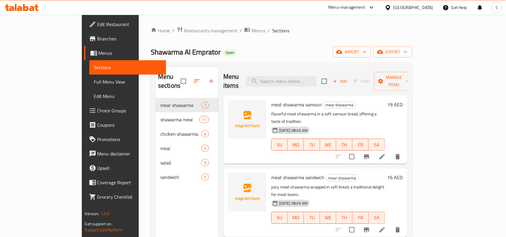
click at [21, 3] on div at bounding box center [21, 7] width 43 height 12
click at [24, 12] on div at bounding box center [21, 7] width 43 height 12
click at [24, 10] on icon at bounding box center [26, 7] width 6 height 7
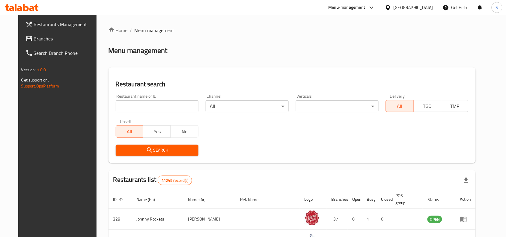
click at [46, 40] on span "Branches" at bounding box center [66, 38] width 64 height 7
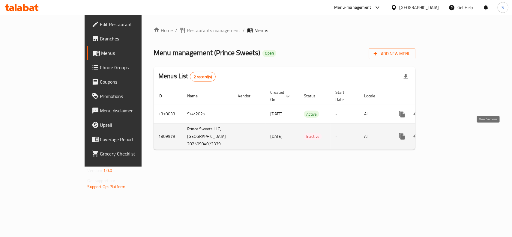
click at [449, 136] on icon "enhanced table" at bounding box center [445, 136] width 7 height 7
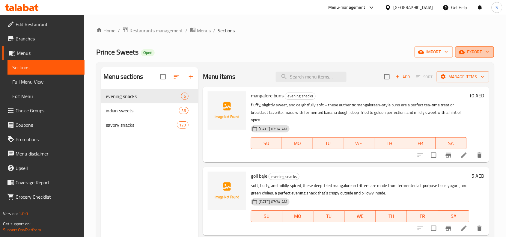
click at [476, 54] on span "export" at bounding box center [474, 51] width 29 height 7
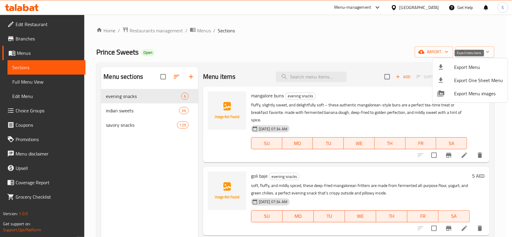
click at [459, 64] on span "Export Menu" at bounding box center [478, 67] width 49 height 7
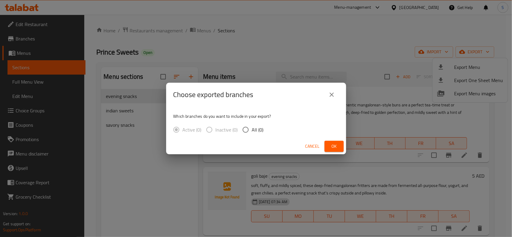
click at [248, 131] on input "All (0)" at bounding box center [245, 130] width 13 height 13
radio input "true"
click at [337, 149] on span "Ok" at bounding box center [334, 146] width 10 height 7
click at [333, 99] on button "close" at bounding box center [331, 95] width 14 height 14
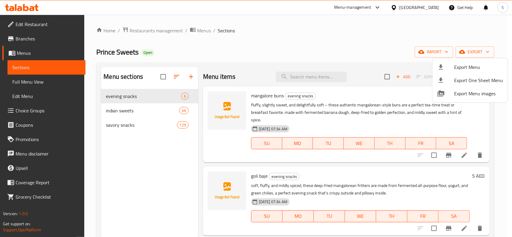
click at [340, 38] on div at bounding box center [256, 118] width 512 height 237
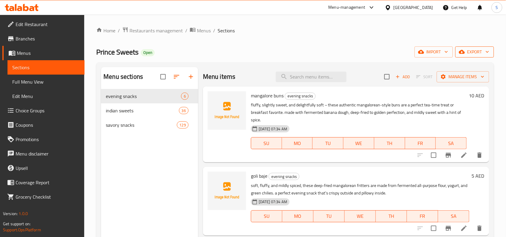
click at [480, 52] on span "export" at bounding box center [474, 51] width 29 height 7
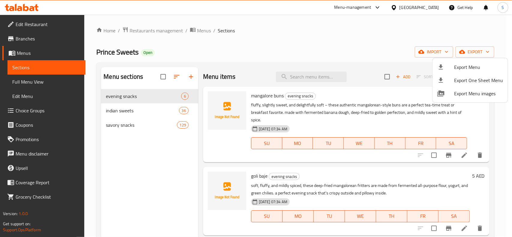
click at [476, 66] on span "Export Menu" at bounding box center [478, 67] width 49 height 7
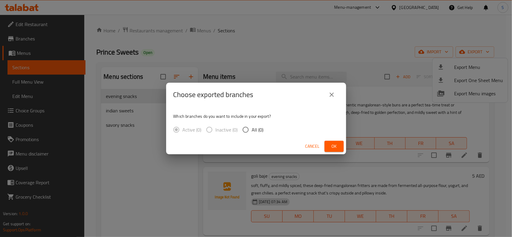
click at [332, 95] on icon "close" at bounding box center [332, 95] width 4 height 4
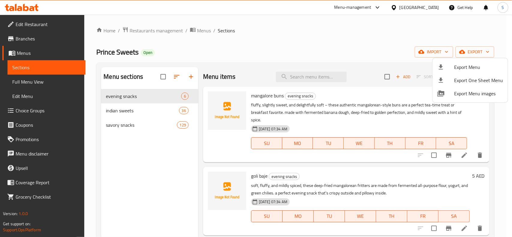
click at [345, 40] on div at bounding box center [256, 118] width 512 height 237
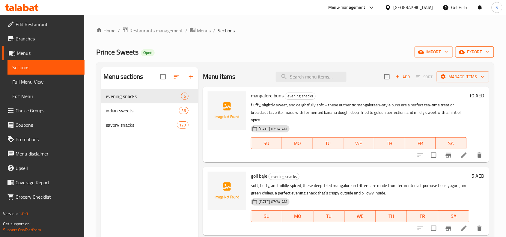
click at [461, 52] on icon "button" at bounding box center [462, 52] width 6 height 4
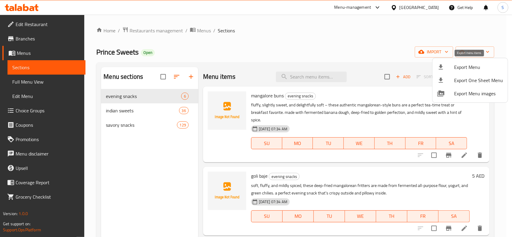
click at [459, 68] on span "Export Menu" at bounding box center [478, 67] width 49 height 7
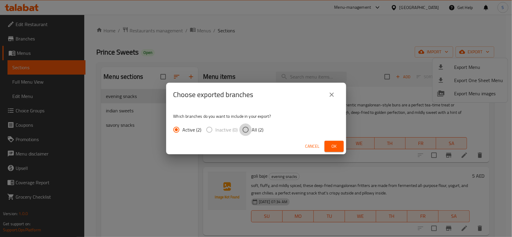
click at [250, 129] on input "All (2)" at bounding box center [245, 130] width 13 height 13
radio input "true"
click at [336, 145] on span "Ok" at bounding box center [334, 146] width 10 height 7
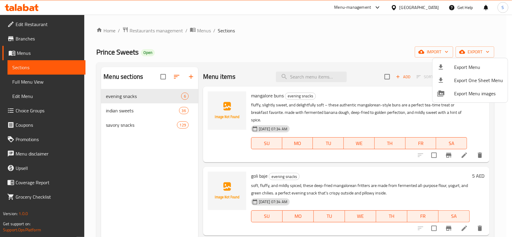
click at [35, 80] on div at bounding box center [256, 118] width 512 height 237
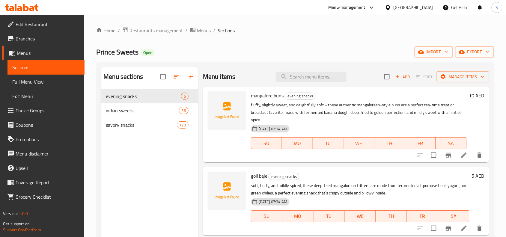
click at [36, 80] on span "Full Menu View" at bounding box center [45, 81] width 67 height 7
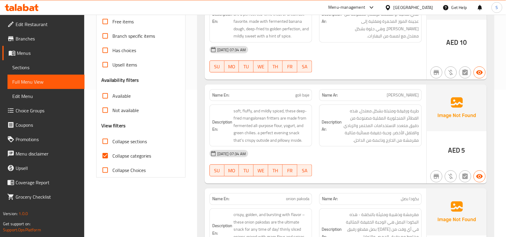
scroll to position [187, 0]
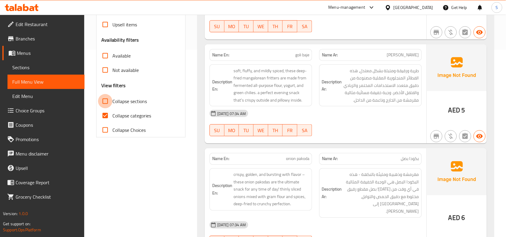
click at [104, 94] on input "Collapse sections" at bounding box center [105, 101] width 14 height 14
checkbox input "true"
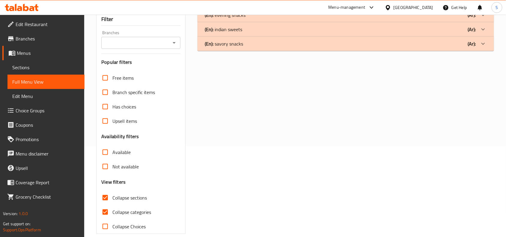
scroll to position [0, 0]
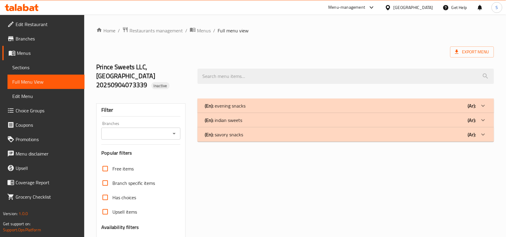
click at [251, 99] on div "(En): evening snacks (Ar):" at bounding box center [346, 106] width 297 height 14
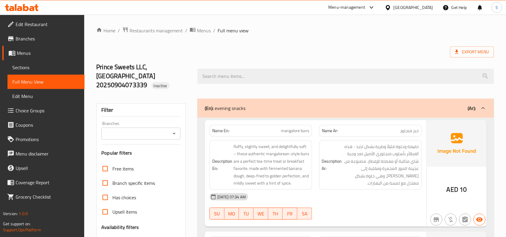
click at [291, 128] on span "mangalore buns" at bounding box center [295, 131] width 28 height 6
copy span "mangalore buns"
click at [288, 127] on div "Name En: mangalore buns" at bounding box center [261, 131] width 103 height 12
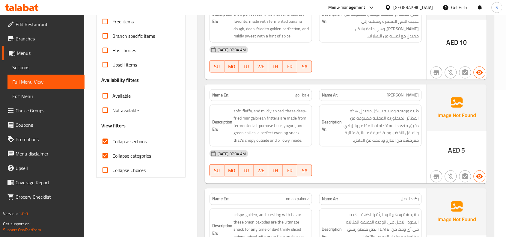
scroll to position [150, 0]
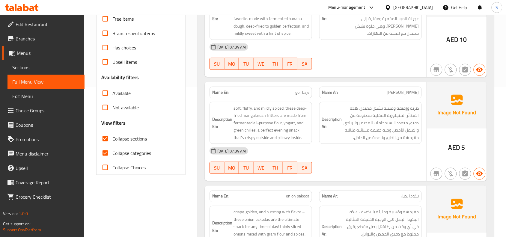
click at [305, 89] on span "goli baje" at bounding box center [302, 92] width 14 height 6
click at [409, 89] on span "جولي باجي" at bounding box center [403, 92] width 32 height 6
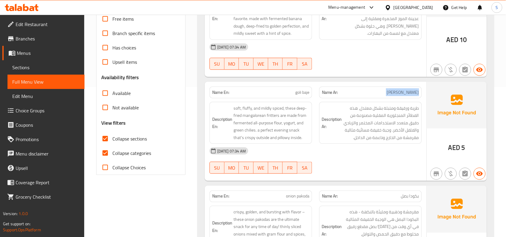
click at [409, 89] on span "جولي باجي" at bounding box center [403, 92] width 32 height 6
click at [400, 125] on span "طرية ورقيقة ومتبلة بشكل معتدل، هذه الفطائر المنجلورية المقلية مصنوعة من دقيق مت…" at bounding box center [381, 123] width 76 height 37
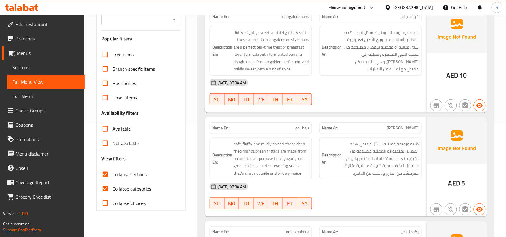
scroll to position [75, 0]
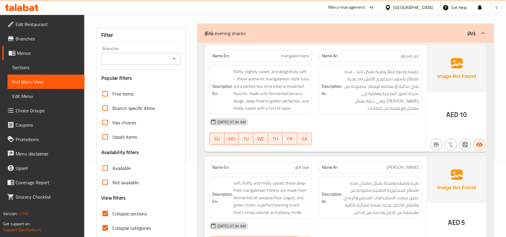
click at [305, 53] on span "mangalore buns" at bounding box center [295, 56] width 28 height 6
copy span "mangalore buns"
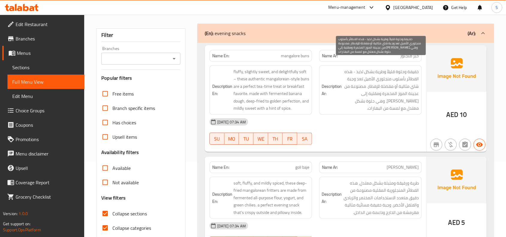
click at [405, 74] on span "خفيفة وحلوة قليلاً وطرية بشكل لذيذ - هذه الفطائر بأسلوب منجلوري الأصيل تعد وجبة…" at bounding box center [381, 90] width 76 height 44
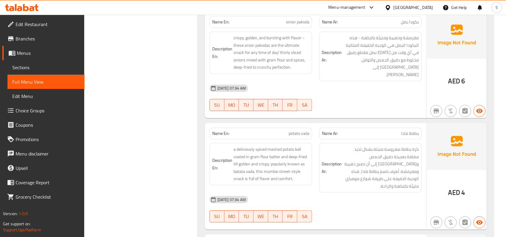
scroll to position [337, 0]
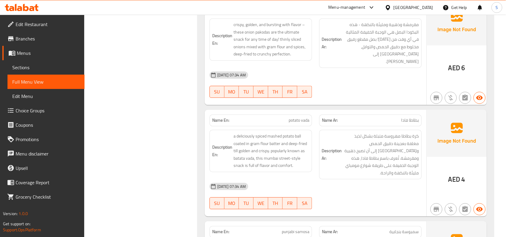
click at [299, 118] on span "potato vada" at bounding box center [299, 121] width 21 height 6
copy span "potato vada"
click at [415, 133] on span "كرة بطاطا مهروسة متبلة بشكل لذيذ مغلفة بعجينة دقيق الحمص ومقلية إلى أن تصبح ذهب…" at bounding box center [381, 155] width 76 height 44
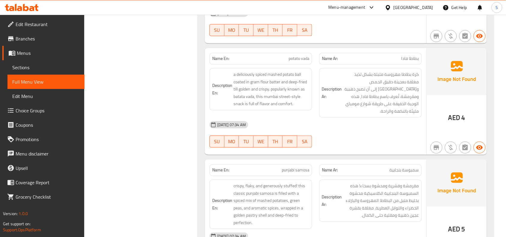
scroll to position [412, 0]
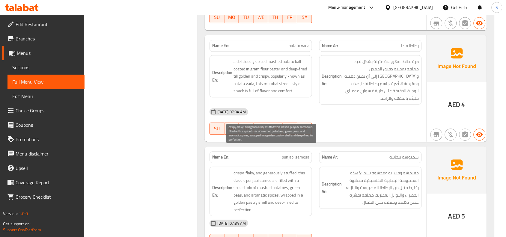
click at [284, 169] on span "crispy, flaky, and generously stuffed! this classic punjabi samosa is filled wi…" at bounding box center [272, 191] width 76 height 44
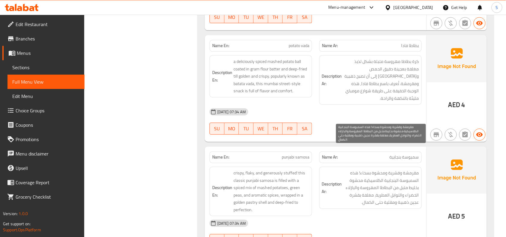
click at [390, 179] on span "مقرمشة وقشرية ومحشوة بسخاء! هذه السمبوسة البنجابية الكلاسيكية محشوة بخليط متبل …" at bounding box center [381, 187] width 76 height 37
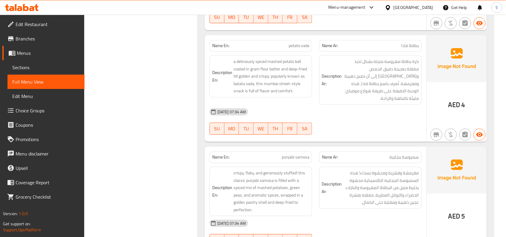
click at [295, 151] on div "Name En: punjabi samosa" at bounding box center [261, 157] width 103 height 12
click at [295, 154] on span "punjabi samosa" at bounding box center [296, 157] width 28 height 6
copy span "punjabi samosa"
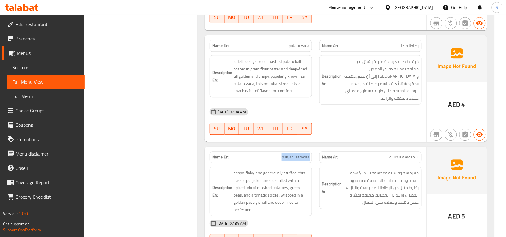
click at [415, 131] on div at bounding box center [371, 134] width 110 height 7
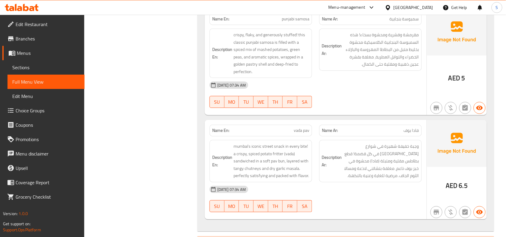
scroll to position [562, 0]
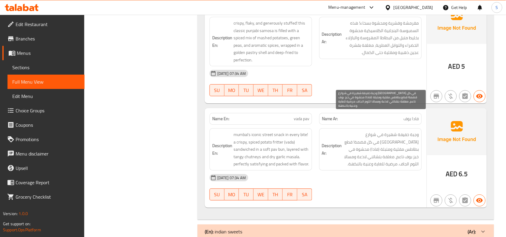
drag, startPoint x: 353, startPoint y: 126, endPoint x: 341, endPoint y: 125, distance: 12.1
click at [353, 131] on span "وجبة خفيفة شهيرة في شوارع مومباي في كل قضمة! قطع بطاطس مقلية ومتبلة (فادا) محشو…" at bounding box center [381, 149] width 76 height 37
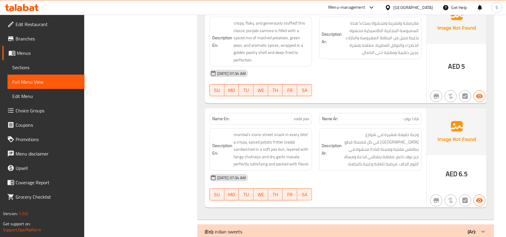
click at [296, 116] on span "vada pav" at bounding box center [302, 119] width 16 height 6
copy span "vada pav"
click at [421, 171] on div "04-09-2025 07:34 AM SU MO TU WE TH FR SA" at bounding box center [316, 188] width 220 height 34
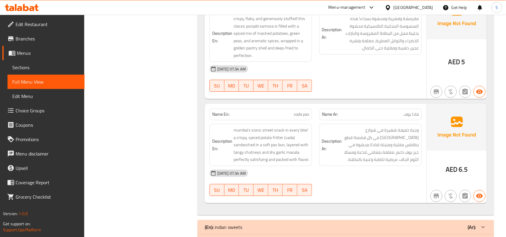
scroll to position [568, 0]
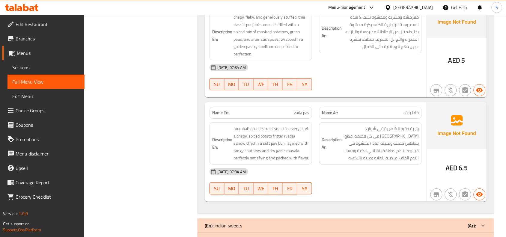
click at [434, 219] on div "(En): indian sweets (Ar):" at bounding box center [346, 226] width 297 height 14
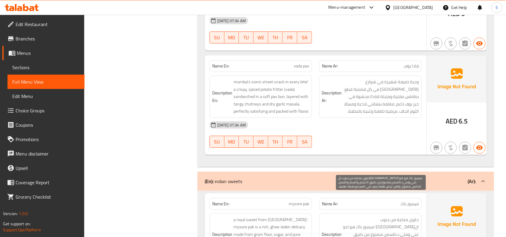
scroll to position [681, 0]
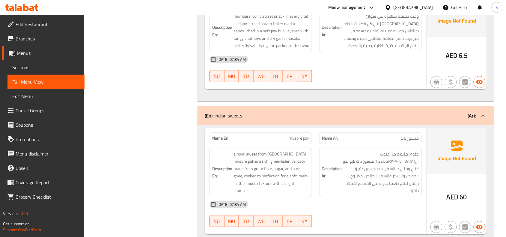
click at [386, 151] on span "حلوى ملكية من جنوب الهند! ميسور باك هو لدو غني ومليء بالسمن مصنوع من دقيق الحمص…" at bounding box center [381, 173] width 76 height 44
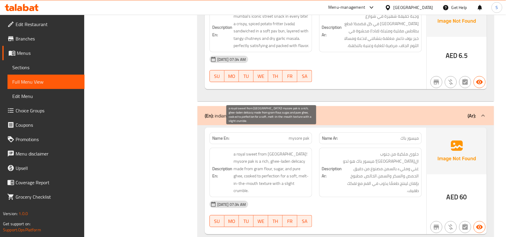
click at [239, 151] on span "a royal sweet from south india! mysore pak is a rich, ghee-laden delicacy made …" at bounding box center [272, 173] width 76 height 44
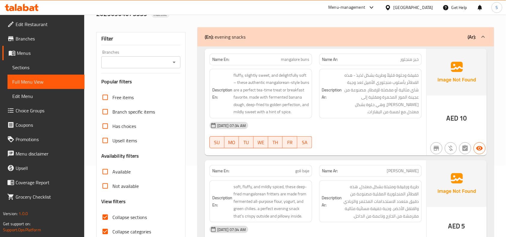
scroll to position [0, 0]
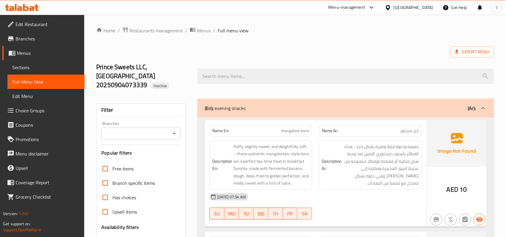
click at [303, 128] on span "mangalore buns" at bounding box center [295, 131] width 28 height 6
click at [390, 143] on span "خفيفة وحلوة قليلاً وطرية بشكل لذيذ - هذه الفطائر بأسلوب منجلوري الأصيل تعد وجبة…" at bounding box center [381, 165] width 76 height 44
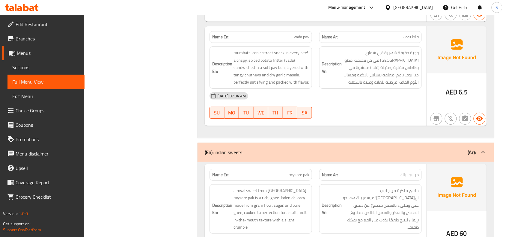
scroll to position [712, 0]
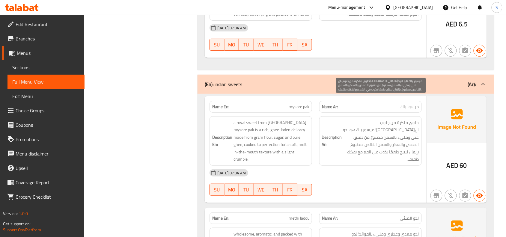
click at [402, 119] on span "حلوى ملكية من جنوب الهند! ميسور باك هو لدو غني ومليء بالسمن مصنوع من دقيق الحمص…" at bounding box center [381, 141] width 76 height 44
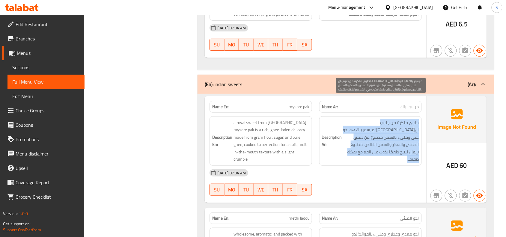
click at [402, 119] on span "حلوى ملكية من جنوب الهند! ميسور باك هو لدو غني ومليء بالسمن مصنوع من دقيق الحمص…" at bounding box center [381, 141] width 76 height 44
click at [379, 133] on span "حلوى ملكية من جنوب الهند! ميسور باك هو لدو غني ومليء بالسمن مصنوع من دقيق الحمص…" at bounding box center [381, 141] width 76 height 44
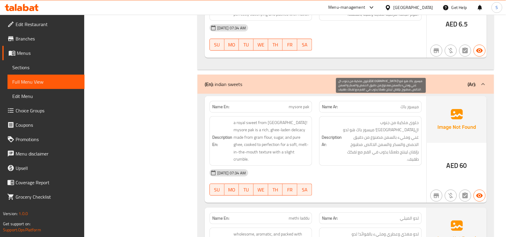
click at [395, 119] on span "حلوى ملكية من جنوب الهند! ميسور باك هو لدو غني ومليء بالسمن مصنوع من دقيق الحمص…" at bounding box center [381, 141] width 76 height 44
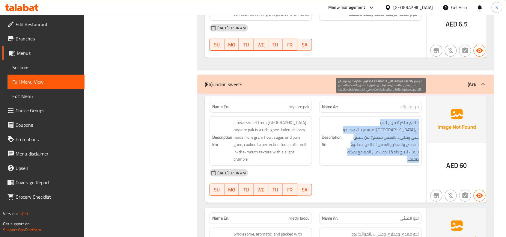
click at [395, 119] on span "حلوى ملكية من جنوب الهند! ميسور باك هو لدو غني ومليء بالسمن مصنوع من دقيق الحمص…" at bounding box center [381, 141] width 76 height 44
drag, startPoint x: 363, startPoint y: 130, endPoint x: 303, endPoint y: 113, distance: 62.6
click at [363, 130] on span "حلوى ملكية من جنوب الهند! ميسور باك هو لدو غني ومليء بالسمن مصنوع من دقيق الحمص…" at bounding box center [381, 141] width 76 height 44
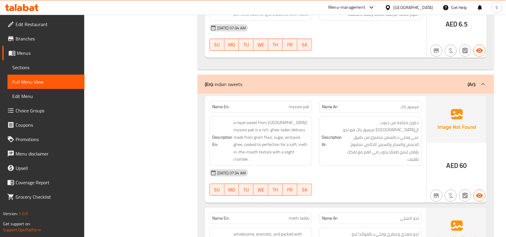
click at [297, 104] on span "mysore pak" at bounding box center [299, 107] width 21 height 6
copy span "mysore pak"
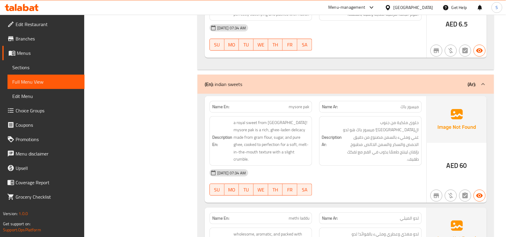
click at [417, 166] on div "[DATE] 07:34 AM" at bounding box center [316, 173] width 220 height 14
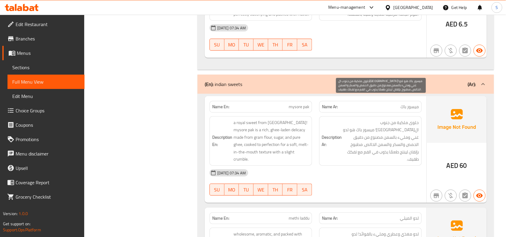
click at [405, 119] on span "حلوى ملكية من جنوب الهند! ميسور باك هو لدو غني ومليء بالسمن مصنوع من دقيق الحمص…" at bounding box center [381, 141] width 76 height 44
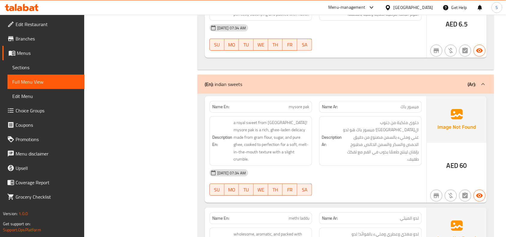
click at [308, 215] on span "methi laddu" at bounding box center [299, 218] width 21 height 6
click at [304, 215] on span "methi laddu" at bounding box center [299, 218] width 21 height 6
click at [345, 166] on div "04-09-2025 07:34 AM SU MO TU WE TH FR SA" at bounding box center [316, 183] width 220 height 34
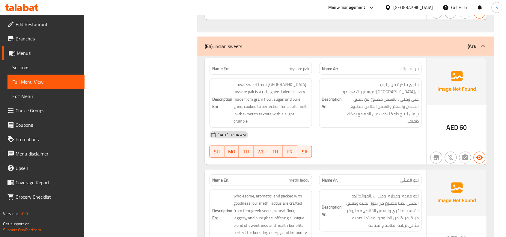
scroll to position [787, 0]
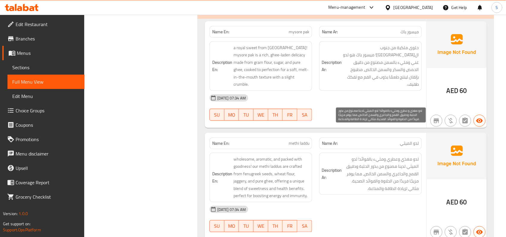
click at [412, 156] on span "لدو مغذي وعطري ومليء بالفوائد! لدو الميثي لدينا مصنوع من بذور الحلبة ودقيق القم…" at bounding box center [381, 174] width 76 height 37
click at [411, 156] on span "لدو مغذي وعطري ومليء بالفوائد! لدو الميثي لدينا مصنوع من بذور الحلبة ودقيق القم…" at bounding box center [381, 174] width 76 height 37
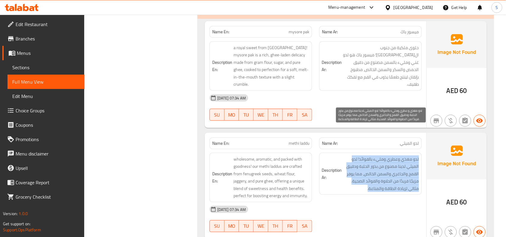
click at [411, 156] on span "لدو مغذي وعطري ومليء بالفوائد! لدو الميثي لدينا مصنوع من بذور الحلبة ودقيق القم…" at bounding box center [381, 174] width 76 height 37
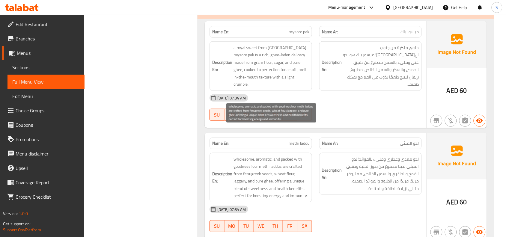
click at [299, 156] on span "wholesome, aromatic, and packed with goodness! our methi laddus are crafted fro…" at bounding box center [272, 178] width 76 height 44
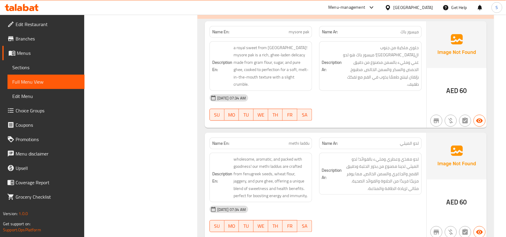
click at [354, 140] on p "Name Ar: لدو الميثي" at bounding box center [370, 143] width 97 height 6
click at [284, 140] on p "Name En: methi laddu" at bounding box center [260, 143] width 97 height 6
click at [301, 140] on span "methi laddu" at bounding box center [299, 143] width 21 height 6
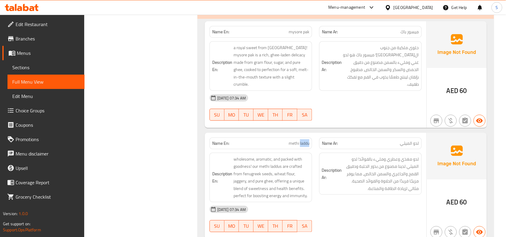
click at [301, 140] on span "methi laddu" at bounding box center [299, 143] width 21 height 6
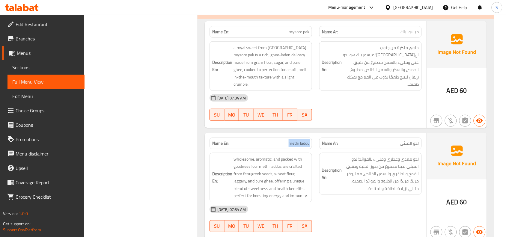
click at [301, 140] on span "methi laddu" at bounding box center [299, 143] width 21 height 6
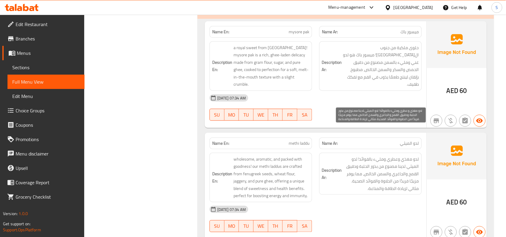
click at [415, 163] on span "لدو مغذي وعطري ومليء بالفوائد! لدو الميثي لدينا مصنوع من بذور الحلبة ودقيق القم…" at bounding box center [381, 174] width 76 height 37
click at [378, 156] on span "لدو مغذي وعطري ومليء بالفوائد! لدو الميثي لدينا مصنوع من بذور الحلبة ودقيق القم…" at bounding box center [381, 174] width 76 height 37
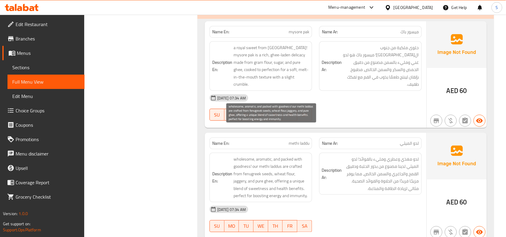
click at [253, 156] on span "wholesome, aromatic, and packed with goodness! our methi laddus are crafted fro…" at bounding box center [272, 178] width 76 height 44
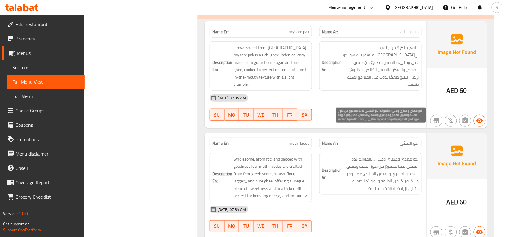
click at [392, 156] on span "لدو مغذي وعطري ومليء بالفوائد! لدو الميثي لدينا مصنوع من بذور الحلبة ودقيق القم…" at bounding box center [381, 174] width 76 height 37
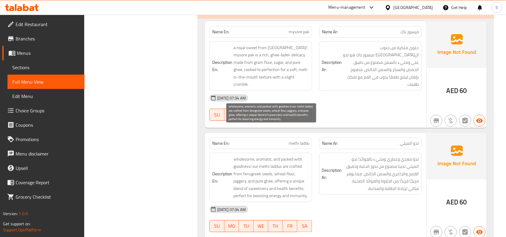
click at [257, 156] on span "wholesome, aromatic, and packed with goodness! our methi laddus are crafted fro…" at bounding box center [272, 178] width 76 height 44
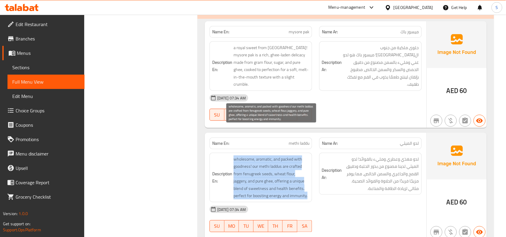
click at [257, 156] on span "wholesome, aromatic, and packed with goodness! our methi laddus are crafted fro…" at bounding box center [272, 178] width 76 height 44
click at [256, 156] on span "wholesome, aromatic, and packed with goodness! our methi laddus are crafted fro…" at bounding box center [272, 178] width 76 height 44
click at [258, 156] on span "wholesome, aromatic, and packed with goodness! our methi laddus are crafted fro…" at bounding box center [272, 178] width 76 height 44
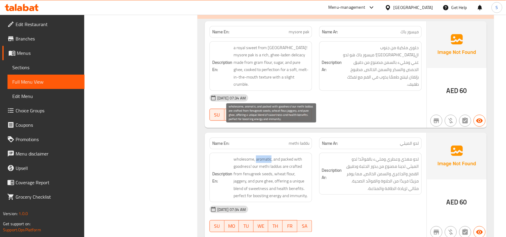
click at [258, 156] on span "wholesome, aromatic, and packed with goodness! our methi laddus are crafted fro…" at bounding box center [272, 178] width 76 height 44
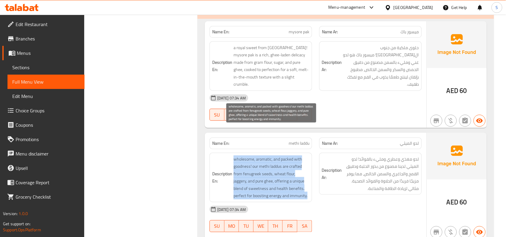
click at [258, 156] on span "wholesome, aromatic, and packed with goodness! our methi laddus are crafted fro…" at bounding box center [272, 178] width 76 height 44
click at [253, 156] on span "wholesome, aromatic, and packed with goodness! our methi laddus are crafted fro…" at bounding box center [272, 178] width 76 height 44
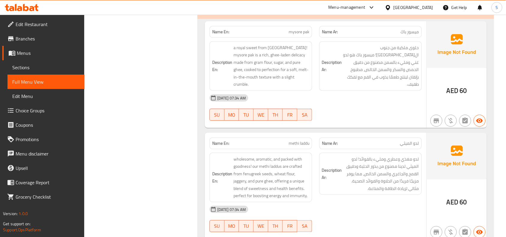
click at [386, 138] on div "Name Ar: لدو الميثي" at bounding box center [370, 144] width 103 height 12
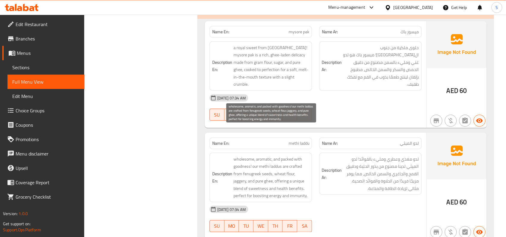
click at [280, 156] on span "wholesome, aromatic, and packed with goodness! our methi laddus are crafted fro…" at bounding box center [272, 178] width 76 height 44
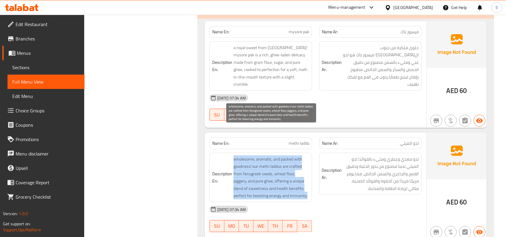
click at [280, 156] on span "wholesome, aromatic, and packed with goodness! our methi laddus are crafted fro…" at bounding box center [272, 178] width 76 height 44
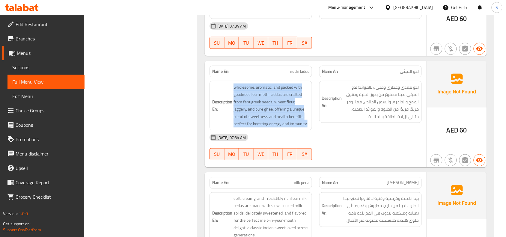
scroll to position [862, 0]
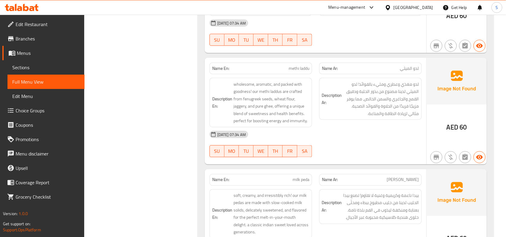
click at [370, 127] on div "[DATE] 07:34 AM" at bounding box center [316, 134] width 220 height 14
click at [303, 177] on span "milk peda" at bounding box center [301, 180] width 17 height 6
click at [415, 174] on div "Name Ar: بيدا حليب" at bounding box center [370, 180] width 103 height 12
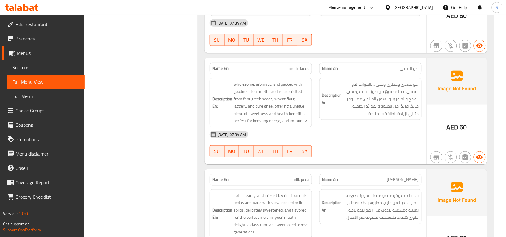
click at [307, 177] on span "milk peda" at bounding box center [301, 180] width 17 height 6
drag, startPoint x: 428, startPoint y: 171, endPoint x: 394, endPoint y: 170, distance: 34.2
click at [428, 171] on img at bounding box center [457, 192] width 60 height 47
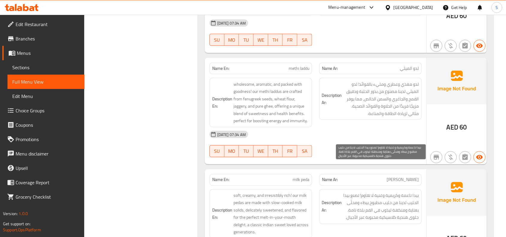
click at [387, 192] on span "بيدا ناعمة وكريمية وغنية لا تقاوم! تصنع بيدا الحليب لدينا من حليب مطبوخ ببطء وم…" at bounding box center [381, 206] width 76 height 29
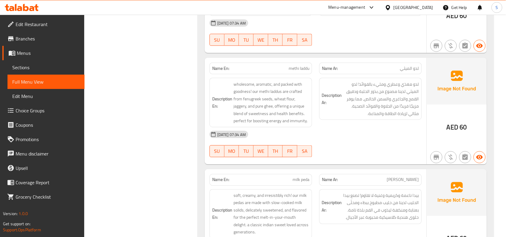
click at [299, 177] on span "milk peda" at bounding box center [301, 180] width 17 height 6
copy span "milk peda"
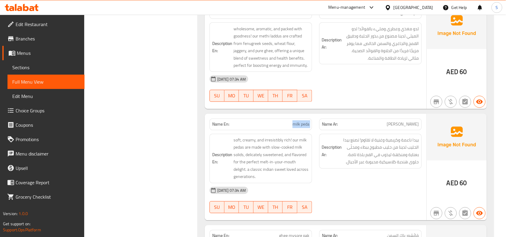
scroll to position [975, 0]
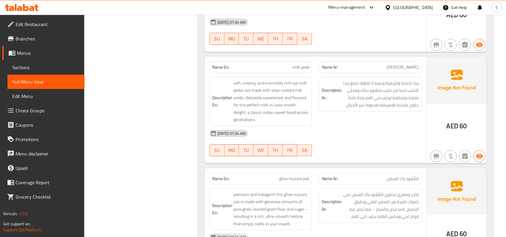
click at [304, 231] on div "[DATE] 07:34 AM" at bounding box center [316, 238] width 220 height 14
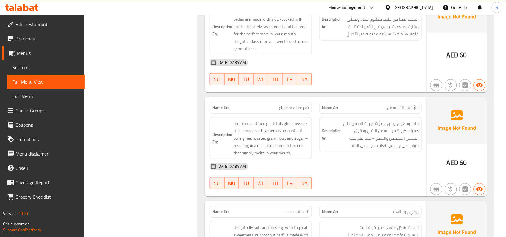
scroll to position [1050, 0]
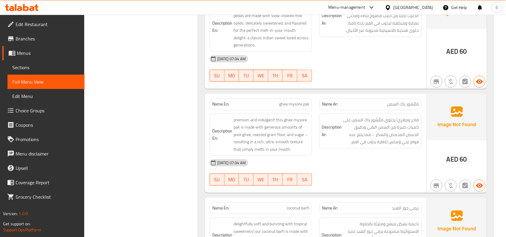
click at [301, 101] on span "ghee mysore pak" at bounding box center [294, 104] width 30 height 6
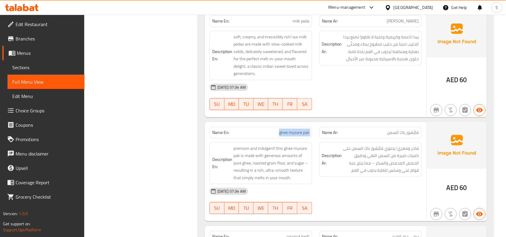
scroll to position [975, 0]
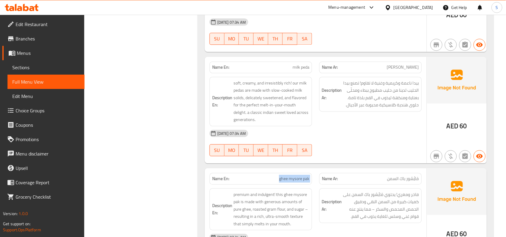
click at [282, 176] on span "ghee mysore pak" at bounding box center [294, 179] width 30 height 6
click at [385, 231] on div "[DATE] 07:34 AM" at bounding box center [316, 238] width 220 height 14
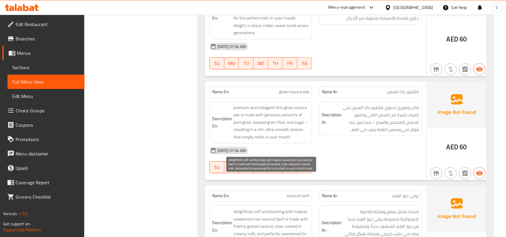
scroll to position [1125, 0]
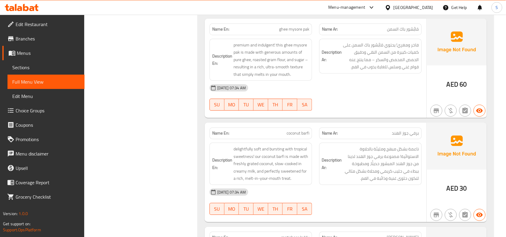
click at [300, 130] on span "coconut barfi" at bounding box center [298, 133] width 23 height 6
copy span "coconut barfi"
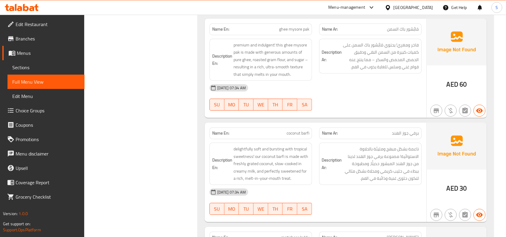
click at [422, 185] on div "[DATE] 07:34 AM" at bounding box center [316, 192] width 220 height 14
click at [302, 130] on span "coconut barfi" at bounding box center [298, 133] width 23 height 6
click at [403, 127] on div "Name Ar: برفي جوز الهند" at bounding box center [370, 133] width 103 height 12
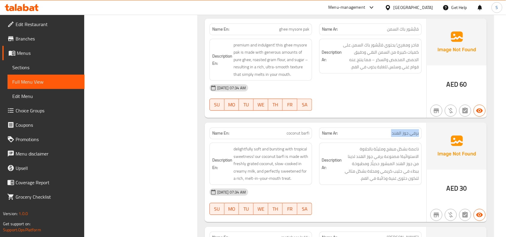
click at [403, 127] on div "Name Ar: برفي جوز الهند" at bounding box center [370, 133] width 103 height 12
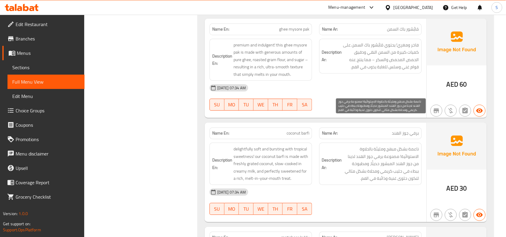
click at [394, 145] on span "ناعمة بشكل مبهج ومليئة بالحلاوة الاستوائية! مصنوعة برفي جوز الهند لدينا من جوز …" at bounding box center [381, 163] width 76 height 37
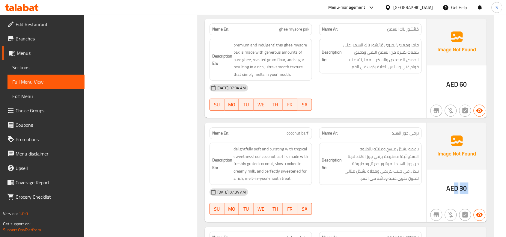
drag, startPoint x: 455, startPoint y: 159, endPoint x: 486, endPoint y: 161, distance: 31.0
click at [486, 161] on div "AED 30" at bounding box center [457, 173] width 60 height 100
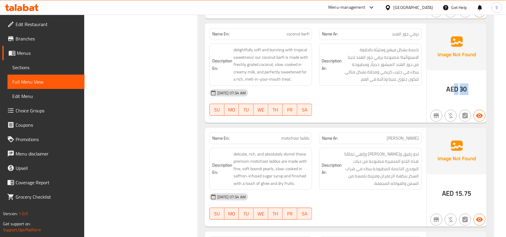
scroll to position [1237, 0]
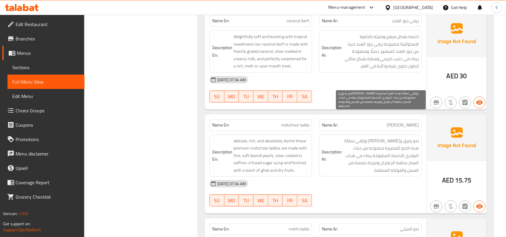
click at [398, 137] on span "لدو رقيق وغني وإلهي تمامًا! هذه اللدو المتميزة مصنوعة من حبات البوندي الناعمة ا…" at bounding box center [381, 155] width 76 height 37
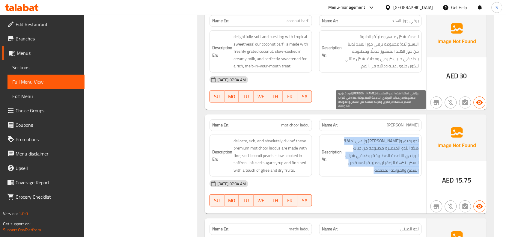
click at [398, 137] on span "لدو رقيق وغني وإلهي تمامًا! هذه اللدو المتميزة مصنوعة من حبات البوندي الناعمة ا…" at bounding box center [381, 155] width 76 height 37
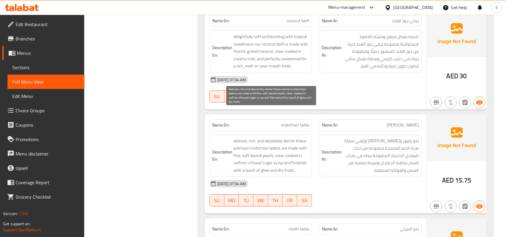
click at [262, 137] on span "delicate, rich, and absolutely divine! these premium motichoor laddus are made …" at bounding box center [272, 155] width 76 height 37
click at [278, 137] on span "delicate, rich, and absolutely divine! these premium motichoor laddus are made …" at bounding box center [272, 155] width 76 height 37
click at [296, 137] on span "delicate, rich, and absolutely divine! these premium motichoor laddus are made …" at bounding box center [272, 155] width 76 height 37
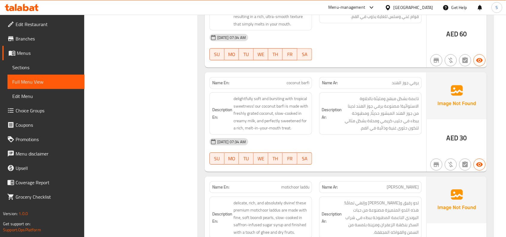
scroll to position [1162, 0]
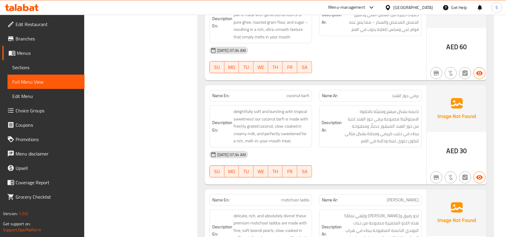
click at [301, 93] on span "coconut barfi" at bounding box center [298, 96] width 23 height 6
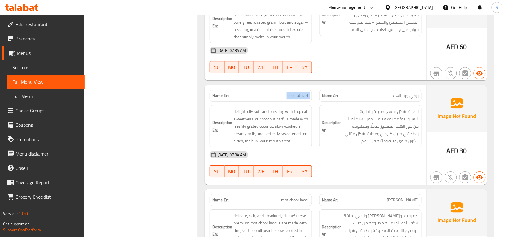
click at [301, 93] on span "coconut barfi" at bounding box center [298, 96] width 23 height 6
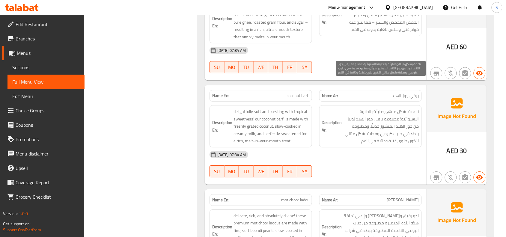
click at [398, 108] on span "ناعمة بشكل مبهج ومليئة بالحلاوة الاستوائية! مصنوعة برفي جوز الهند لدينا من جوز …" at bounding box center [381, 126] width 76 height 37
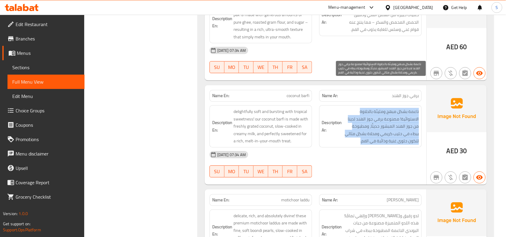
click at [398, 108] on span "ناعمة بشكل مبهج ومليئة بالحلاوة الاستوائية! مصنوعة برفي جوز الهند لدينا من جوز …" at bounding box center [381, 126] width 76 height 37
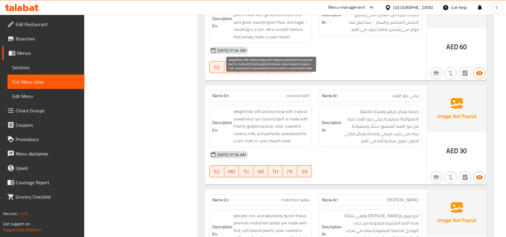
click at [281, 108] on span "delightfully soft and bursting with tropical sweetness! our coconut barfi is ma…" at bounding box center [272, 126] width 76 height 37
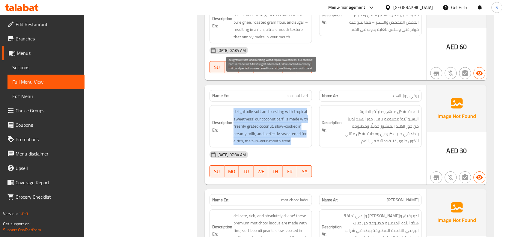
click at [281, 108] on span "delightfully soft and bursting with tropical sweetness! our coconut barfi is ma…" at bounding box center [272, 126] width 76 height 37
click at [266, 108] on span "delightfully soft and bursting with tropical sweetness! our coconut barfi is ma…" at bounding box center [272, 126] width 76 height 37
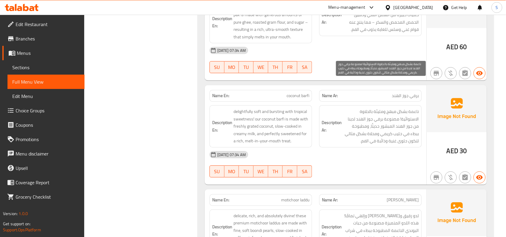
click at [389, 108] on span "ناعمة بشكل مبهج ومليئة بالحلاوة الاستوائية! مصنوعة برفي جوز الهند لدينا من جوز …" at bounding box center [381, 126] width 76 height 37
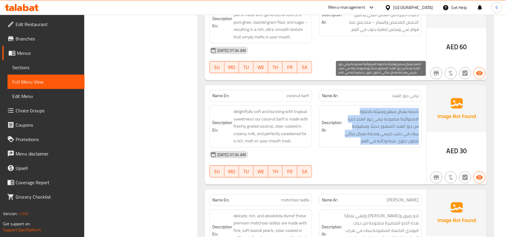
click at [389, 108] on span "ناعمة بشكل مبهج ومليئة بالحلاوة الاستوائية! مصنوعة برفي جوز الهند لدينا من جوز …" at bounding box center [381, 126] width 76 height 37
click at [387, 108] on span "ناعمة بشكل مبهج ومليئة بالحلاوة الاستوائية! مصنوعة برفي جوز الهند لدينا من جوز …" at bounding box center [381, 126] width 76 height 37
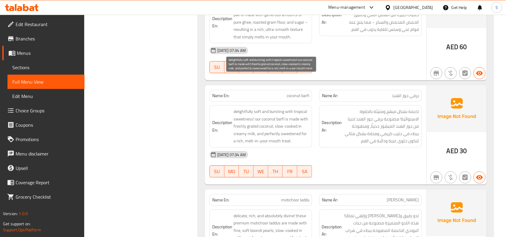
click at [253, 108] on span "delightfully soft and bursting with tropical sweetness! our coconut barfi is ma…" at bounding box center [272, 126] width 76 height 37
click at [258, 108] on span "delightfully soft and bursting with tropical sweetness! our coconut barfi is ma…" at bounding box center [272, 126] width 76 height 37
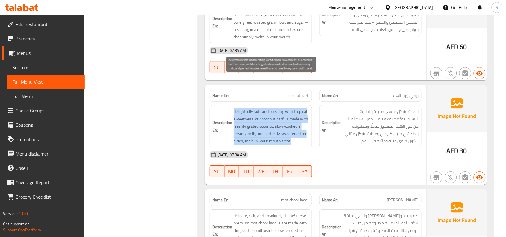
click at [258, 108] on span "delightfully soft and bursting with tropical sweetness! our coconut barfi is ma…" at bounding box center [272, 126] width 76 height 37
click at [292, 108] on span "delightfully soft and bursting with tropical sweetness! our coconut barfi is ma…" at bounding box center [272, 126] width 76 height 37
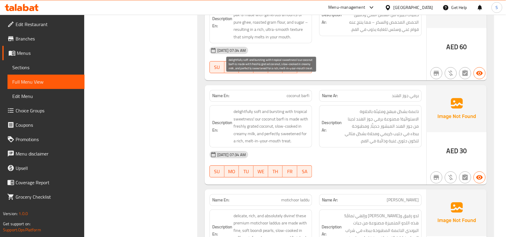
click at [247, 108] on span "delightfully soft and bursting with tropical sweetness! our coconut barfi is ma…" at bounding box center [272, 126] width 76 height 37
click at [287, 108] on span "delightfully soft and bursting with tropical sweetness! our coconut barfi is ma…" at bounding box center [272, 126] width 76 height 37
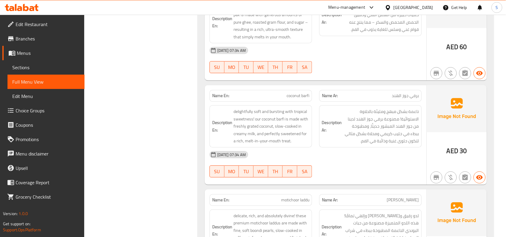
click at [302, 93] on span "coconut barfi" at bounding box center [298, 96] width 23 height 6
copy span "coconut barfi"
click at [411, 148] on div "04-09-2025 07:34 AM SU MO TU WE TH FR SA" at bounding box center [316, 165] width 220 height 34
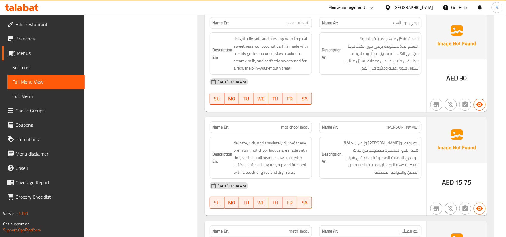
scroll to position [1237, 0]
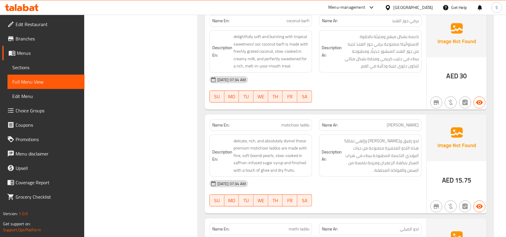
click at [302, 122] on span "motichoor laddu" at bounding box center [295, 125] width 28 height 6
copy span "motichoor laddu"
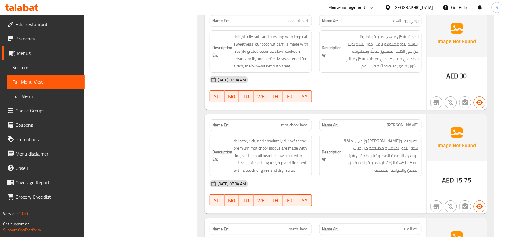
click at [413, 177] on div "[DATE] 07:34 AM" at bounding box center [316, 184] width 220 height 14
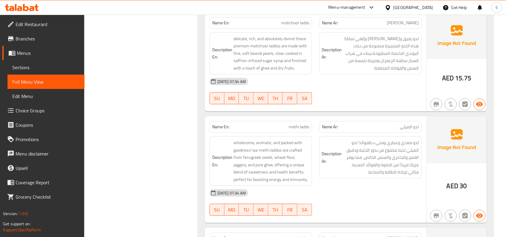
scroll to position [1350, 0]
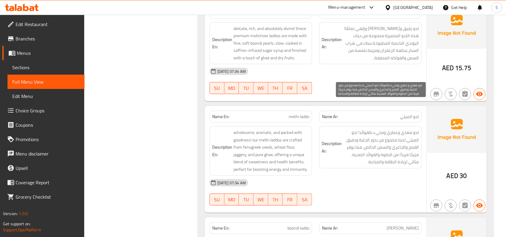
click at [415, 129] on span "لدو مغذي وعطري ومليء بالفوائد! لدو الميثي لدينا مصنوع من بذور الحلبة ودقيق القم…" at bounding box center [381, 147] width 76 height 37
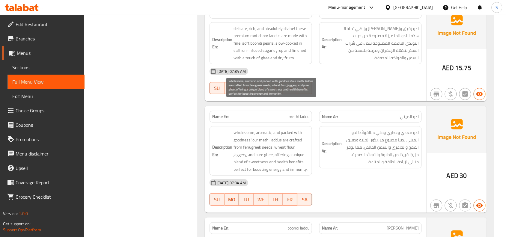
click at [296, 129] on span "wholesome, aromatic, and packed with goodness! our methi laddus are crafted fro…" at bounding box center [272, 151] width 76 height 44
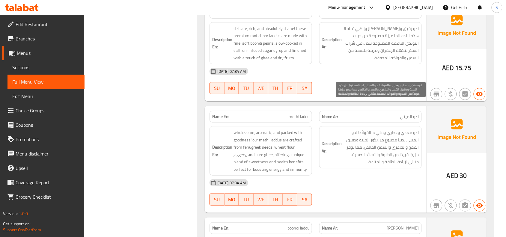
click at [381, 129] on span "لدو مغذي وعطري ومليء بالفوائد! لدو الميثي لدينا مصنوع من بذور الحلبة ودقيق القم…" at bounding box center [381, 147] width 76 height 37
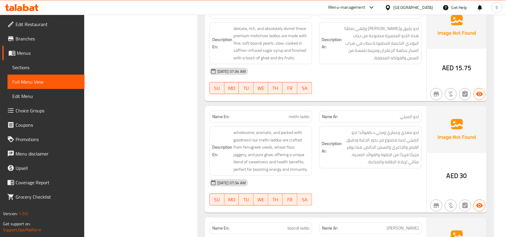
click at [308, 114] on span "methi laddu" at bounding box center [299, 117] width 21 height 6
click at [384, 111] on div "Name Ar: لدو الميثي" at bounding box center [370, 117] width 103 height 12
click at [303, 111] on div "Name En: methi laddu" at bounding box center [261, 117] width 103 height 12
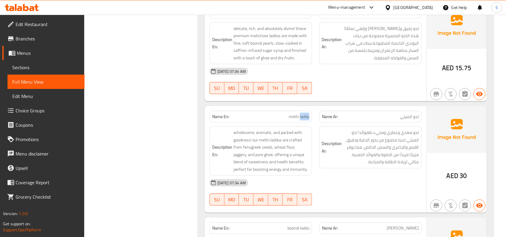
click at [303, 111] on div "Name En: methi laddu" at bounding box center [261, 117] width 103 height 12
click at [301, 114] on span "methi laddu" at bounding box center [299, 117] width 21 height 6
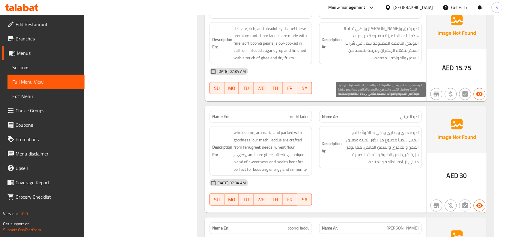
click at [404, 129] on span "لدو مغذي وعطري ومليء بالفوائد! لدو الميثي لدينا مصنوع من بذور الحلبة ودقيق القم…" at bounding box center [381, 147] width 76 height 37
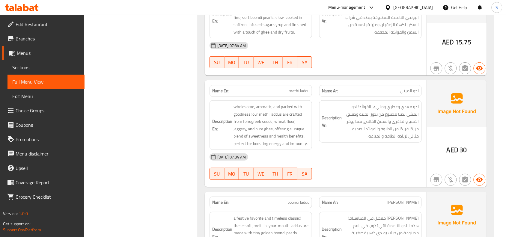
scroll to position [1387, 0]
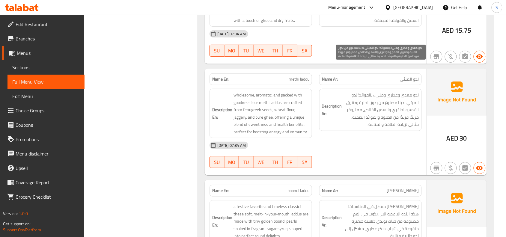
click at [372, 91] on span "لدو مغذي وعطري ومليء بالفوائد! لدو الميثي لدينا مصنوع من بذور الحلبة ودقيق القم…" at bounding box center [381, 109] width 76 height 37
click at [405, 91] on span "لدو مغذي وعطري ومليء بالفوائد! لدو الميثي لدينا مصنوع من بذور الحلبة ودقيق القم…" at bounding box center [381, 109] width 76 height 37
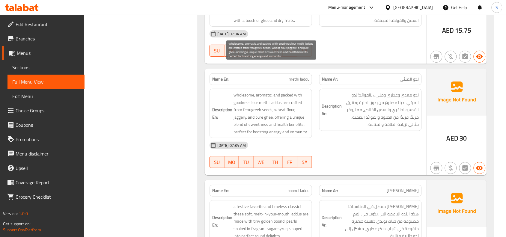
click at [292, 91] on span "wholesome, aromatic, and packed with goodness! our methi laddus are crafted fro…" at bounding box center [272, 113] width 76 height 44
click at [270, 91] on span "wholesome, aromatic, and packed with goodness! our methi laddus are crafted fro…" at bounding box center [272, 113] width 76 height 44
click at [279, 91] on span "wholesome, aromatic, and packed with goodness! our methi laddus are crafted fro…" at bounding box center [272, 113] width 76 height 44
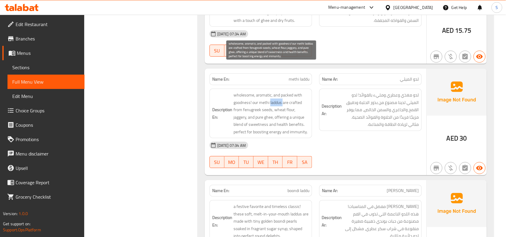
click at [279, 91] on span "wholesome, aromatic, and packed with goodness! our methi laddus are crafted fro…" at bounding box center [272, 113] width 76 height 44
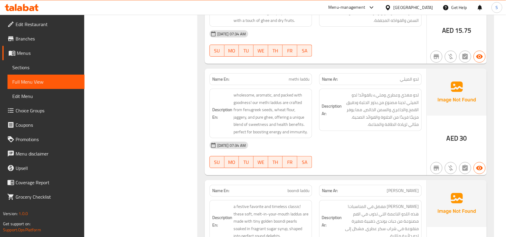
click at [318, 85] on div "Description Ar: لدو مغذي وعطري ومليء بالفوائد! لدو الميثي لدينا مصنوع من بذور ا…" at bounding box center [371, 113] width 110 height 57
click at [298, 76] on span "methi laddu" at bounding box center [299, 79] width 21 height 6
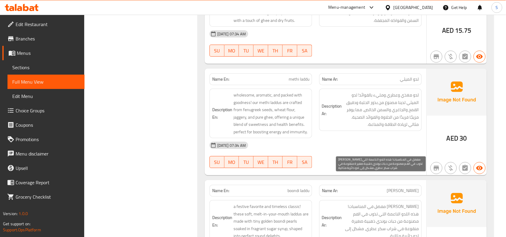
click at [366, 212] on span "لدو كلاسيكي مفضل في المناسبات! هذه اللدو الناعمة التي تذوب في الفم مصنوعة من حب…" at bounding box center [381, 221] width 76 height 37
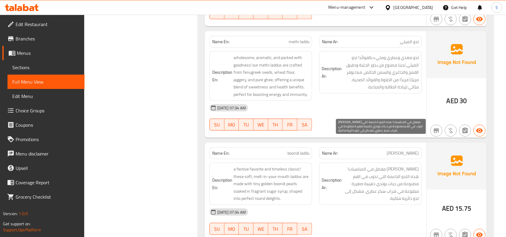
click at [376, 166] on span "لدو كلاسيكي مفضل في المناسبات! هذه اللدو الناعمة التي تذوب في الفم مصنوعة من حب…" at bounding box center [381, 184] width 76 height 37
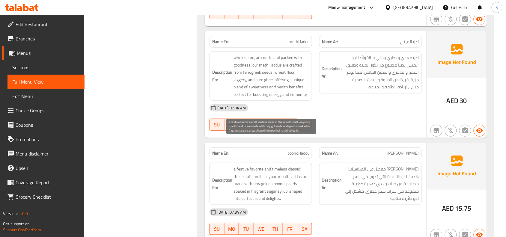
click at [295, 166] on span "a festive favorite and timeless classic! these soft, melt-in-your-mouth laddus …" at bounding box center [272, 184] width 76 height 37
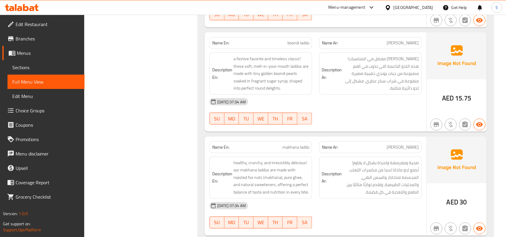
scroll to position [1537, 0]
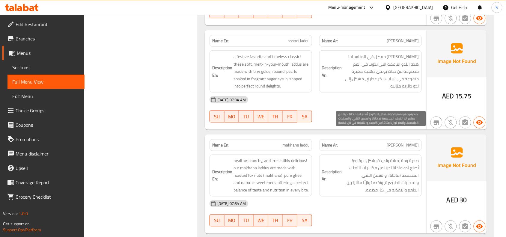
click at [397, 157] on span "صحية ومقرمشة ولذيذة بشكل لا يقاوم! تُصنع لدو ماخانا لدينا من مكسرات الثعلب المح…" at bounding box center [381, 175] width 76 height 37
click at [393, 157] on span "صحية ومقرمشة ولذيذة بشكل لا يقاوم! تُصنع لدو ماخانا لدينا من مكسرات الثعلب المح…" at bounding box center [381, 175] width 76 height 37
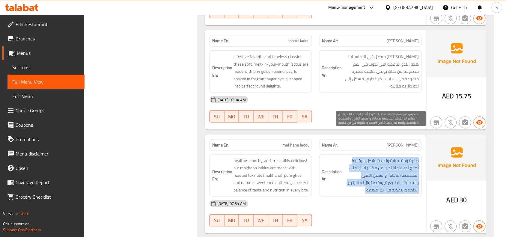
click at [393, 157] on span "صحية ومقرمشة ولذيذة بشكل لا يقاوم! تُصنع لدو ماخانا لدينا من مكسرات الثعلب المح…" at bounding box center [381, 175] width 76 height 37
click at [388, 161] on span "صحية ومقرمشة ولذيذة بشكل لا يقاوم! تُصنع لدو ماخانا لدينا من مكسرات الثعلب المح…" at bounding box center [381, 175] width 76 height 37
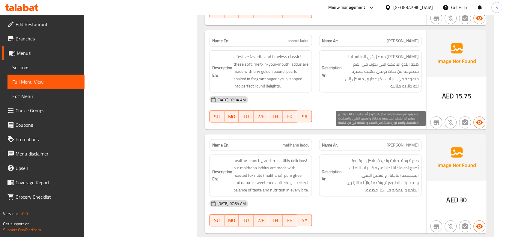
click at [376, 157] on span "صحية ومقرمشة ولذيذة بشكل لا يقاوم! تُصنع لدو ماخانا لدينا من مكسرات الثعلب المح…" at bounding box center [381, 175] width 76 height 37
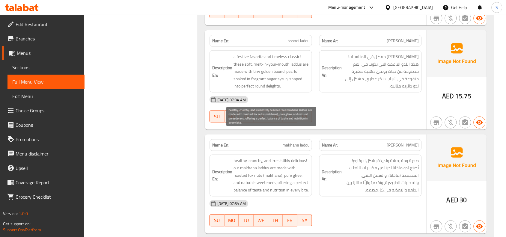
click at [281, 157] on span "healthy, crunchy, and irresistibly delicious! our makhana laddus are made with …" at bounding box center [272, 175] width 76 height 37
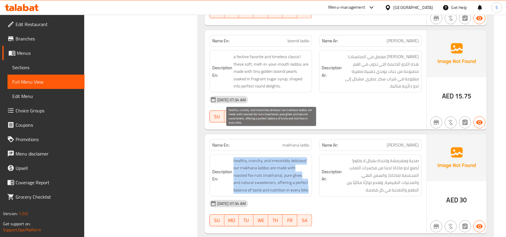
click at [281, 157] on span "healthy, crunchy, and irresistibly delicious! our makhana laddus are made with …" at bounding box center [272, 175] width 76 height 37
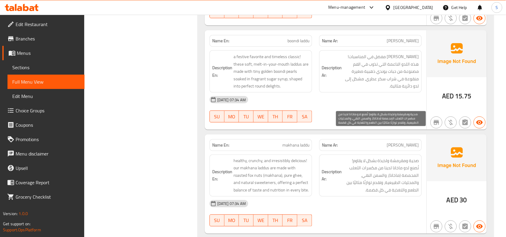
click at [408, 157] on span "صحية ومقرمشة ولذيذة بشكل لا يقاوم! تُصنع لدو ماخانا لدينا من مكسرات الثعلب المح…" at bounding box center [381, 175] width 76 height 37
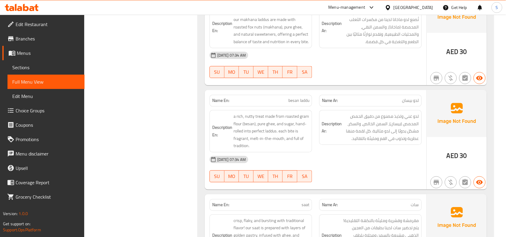
scroll to position [1687, 0]
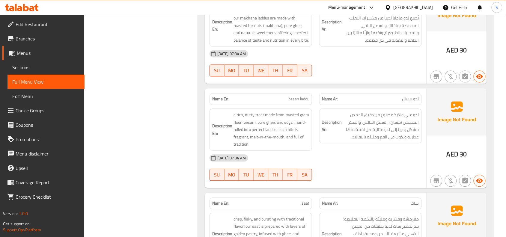
click at [309, 96] on span "besan laddu" at bounding box center [299, 99] width 21 height 6
click at [335, 151] on div "[DATE] 07:34 AM" at bounding box center [316, 158] width 220 height 14
click at [348, 120] on div "Description Ar: لدو غني ولذيذ مصنوع من دقيق الحمص المحمص (بيسان)، السمن الخالص،…" at bounding box center [371, 129] width 110 height 49
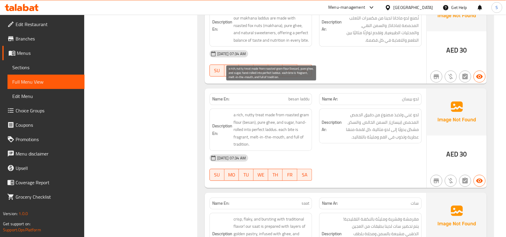
click at [278, 112] on span "a rich, nutty treat made from roasted gram flour (besan), pure ghee, and sugar,…" at bounding box center [272, 130] width 76 height 37
click at [283, 112] on span "a rich, nutty treat made from roasted gram flour (besan), pure ghee, and sugar,…" at bounding box center [272, 130] width 76 height 37
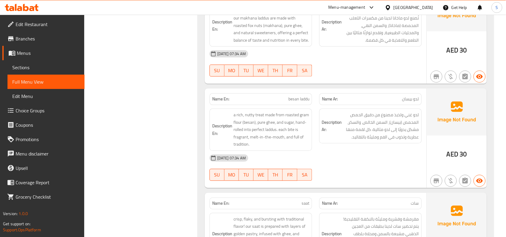
click at [299, 96] on span "besan laddu" at bounding box center [299, 99] width 21 height 6
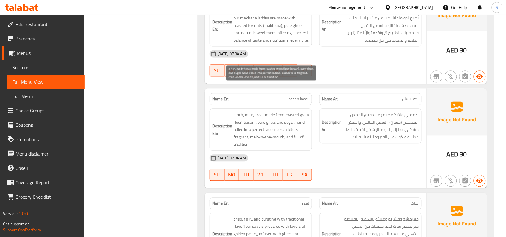
click at [304, 112] on span "a rich, nutty treat made from roasted gram flour (besan), pure ghee, and sugar,…" at bounding box center [272, 130] width 76 height 37
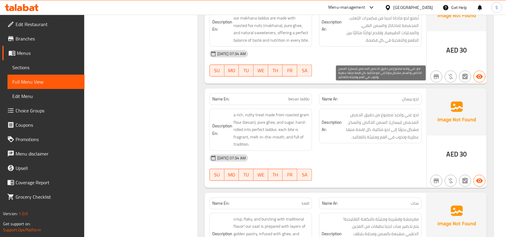
click at [380, 112] on span "لدو غني ولذيذ مصنوع من دقيق الحمص المحمص (بيسان)، السمن الخالص، والسكر، مشكل يد…" at bounding box center [381, 126] width 76 height 29
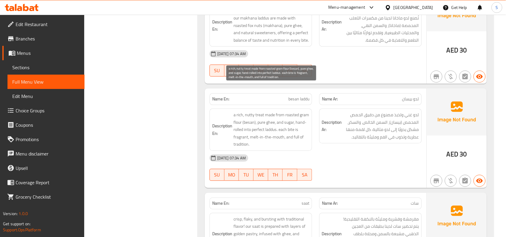
click at [264, 112] on span "a rich, nutty treat made from roasted gram flour (besan), pure ghee, and sugar,…" at bounding box center [272, 130] width 76 height 37
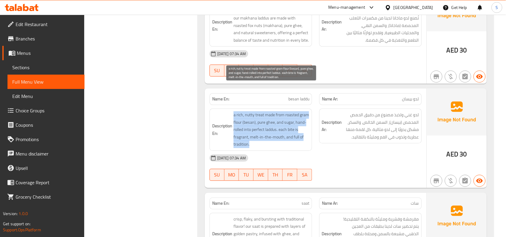
click at [264, 112] on span "a rich, nutty treat made from roasted gram flour (besan), pure ghee, and sugar,…" at bounding box center [272, 130] width 76 height 37
click at [293, 112] on span "a rich, nutty treat made from roasted gram flour (besan), pure ghee, and sugar,…" at bounding box center [272, 130] width 76 height 37
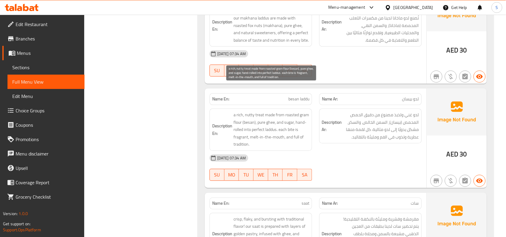
click at [269, 112] on span "a rich, nutty treat made from roasted gram flour (besan), pure ghee, and sugar,…" at bounding box center [272, 130] width 76 height 37
click at [283, 112] on span "a rich, nutty treat made from roasted gram flour (besan), pure ghee, and sugar,…" at bounding box center [272, 130] width 76 height 37
click at [267, 112] on span "a rich, nutty treat made from roasted gram flour (besan), pure ghee, and sugar,…" at bounding box center [272, 130] width 76 height 37
click at [252, 112] on span "a rich, nutty treat made from roasted gram flour (besan), pure ghee, and sugar,…" at bounding box center [272, 130] width 76 height 37
click at [238, 112] on span "a rich, nutty treat made from roasted gram flour (besan), pure ghee, and sugar,…" at bounding box center [272, 130] width 76 height 37
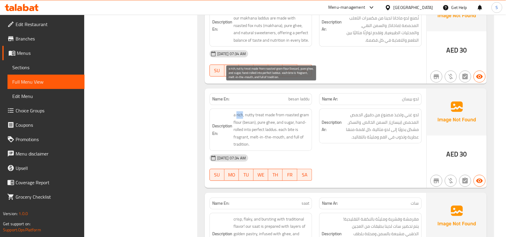
click at [238, 112] on span "a rich, nutty treat made from roasted gram flour (besan), pure ghee, and sugar,…" at bounding box center [272, 130] width 76 height 37
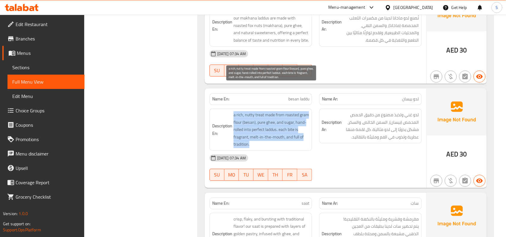
click at [238, 112] on span "a rich, nutty treat made from roasted gram flour (besan), pure ghee, and sugar,…" at bounding box center [272, 130] width 76 height 37
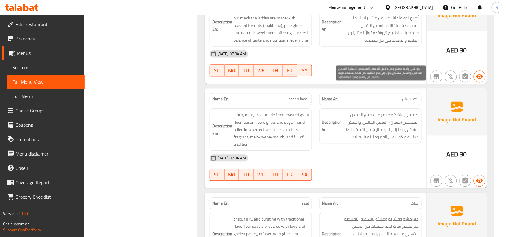
click at [384, 112] on span "لدو غني ولذيذ مصنوع من دقيق الحمص المحمص (بيسان)، السمن الخالص، والسكر، مشكل يد…" at bounding box center [381, 126] width 76 height 29
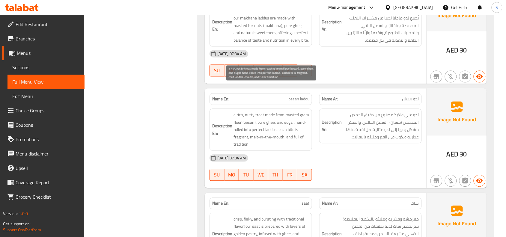
click at [260, 112] on span "a rich, nutty treat made from roasted gram flour (besan), pure ghee, and sugar,…" at bounding box center [272, 130] width 76 height 37
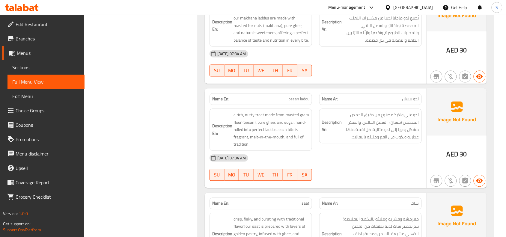
click at [288, 96] on p "Name En: besan laddu" at bounding box center [260, 99] width 97 height 6
click at [422, 151] on div "04-09-2025 07:34 AM SU MO TU WE TH FR SA" at bounding box center [316, 168] width 220 height 34
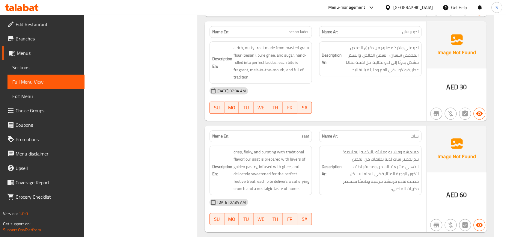
scroll to position [1762, 0]
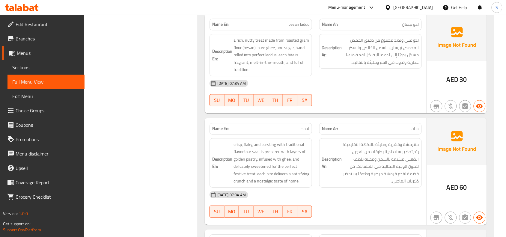
click at [305, 126] on span "saat" at bounding box center [306, 129] width 8 height 6
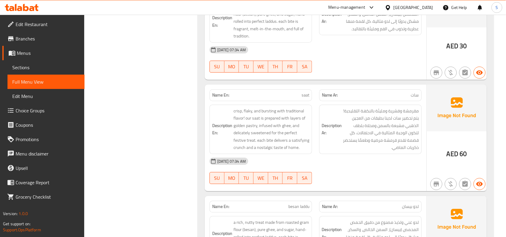
scroll to position [1912, 0]
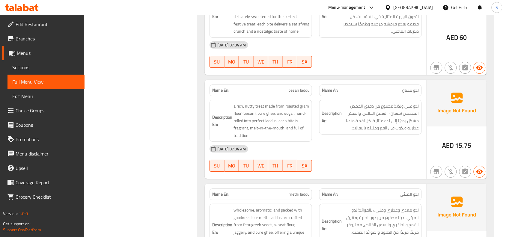
click at [296, 87] on span "besan laddu" at bounding box center [299, 90] width 21 height 6
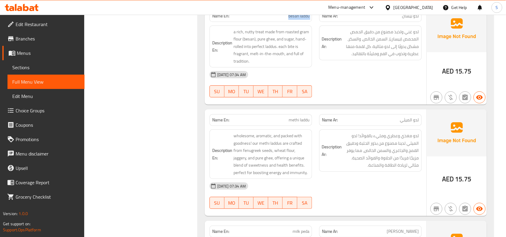
scroll to position [1987, 0]
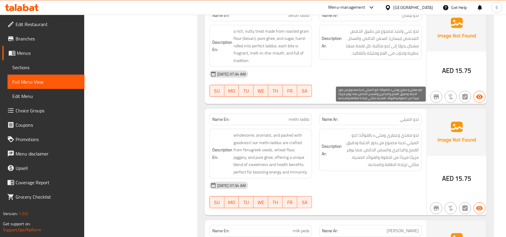
click at [407, 132] on span "لدو مغذي وعطري ومليء بالفوائد! لدو الميثي لدينا مصنوع من بذور الحلبة ودقيق القم…" at bounding box center [381, 150] width 76 height 37
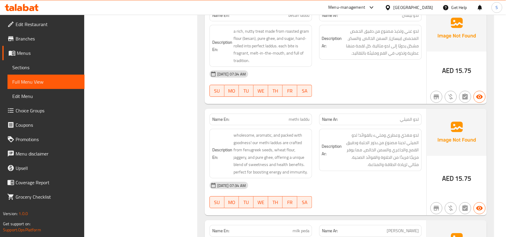
click at [410, 178] on div "[DATE] 07:34 AM" at bounding box center [316, 185] width 220 height 14
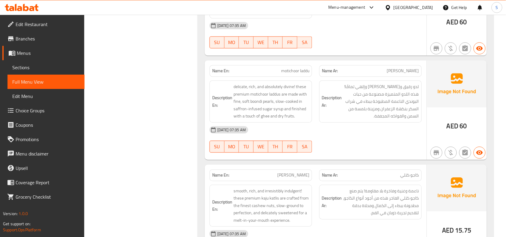
scroll to position [4437, 0]
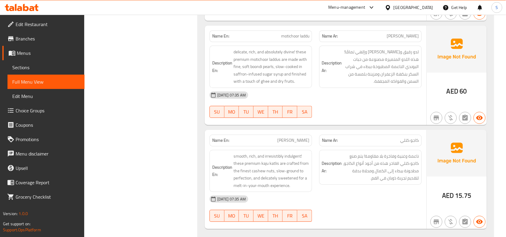
click at [302, 137] on span "kaju katli" at bounding box center [293, 140] width 32 height 6
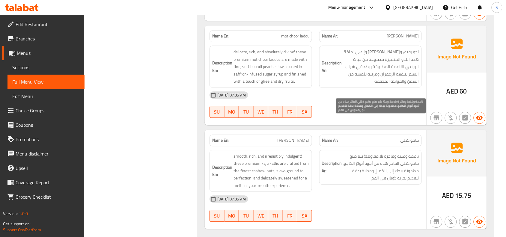
click at [415, 153] on span "ناعمة وغنية وفاخرة بلا مقاومة! يتم صنع كاجو كتلي الفاخر هذه من أجود أنواع الكاج…" at bounding box center [381, 167] width 76 height 29
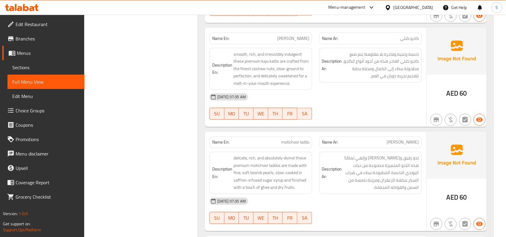
scroll to position [4324, 0]
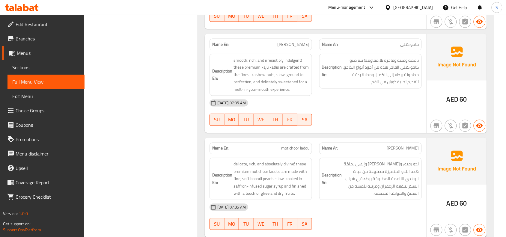
click at [289, 145] on span "motichoor laddu" at bounding box center [295, 148] width 28 height 6
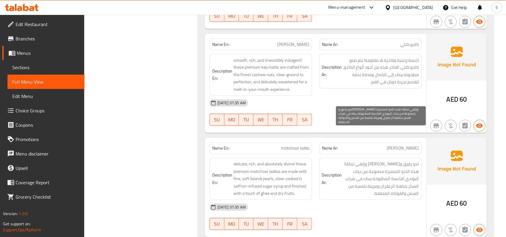
click at [362, 161] on span "لدو رقيق وغني وإلهي تمامًا! هذه اللدو المتميزة مصنوعة من حبات البوندي الناعمة ا…" at bounding box center [381, 179] width 76 height 37
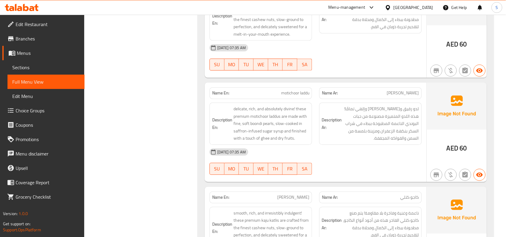
scroll to position [4437, 0]
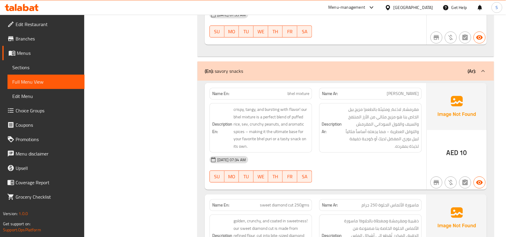
scroll to position [4624, 0]
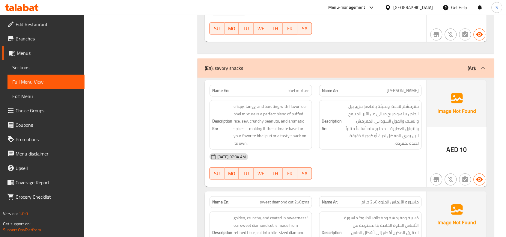
click at [301, 88] on span "bhel mixture" at bounding box center [299, 91] width 22 height 6
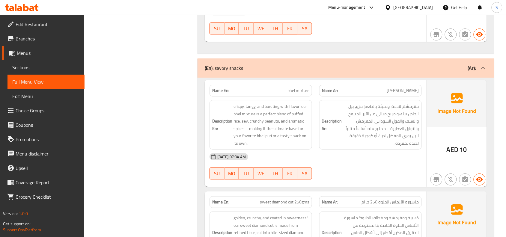
click at [361, 193] on div "Name Ar: ماسورة الألماس الحلوة 250 جرام" at bounding box center [371, 202] width 110 height 19
click at [299, 199] on span "sweet diamond cut 250gms" at bounding box center [284, 202] width 49 height 6
click at [305, 88] on span "bhel mixture" at bounding box center [299, 91] width 22 height 6
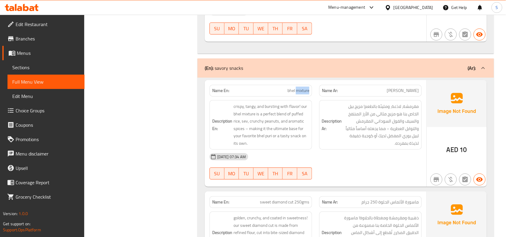
click at [305, 88] on span "bhel mixture" at bounding box center [299, 91] width 22 height 6
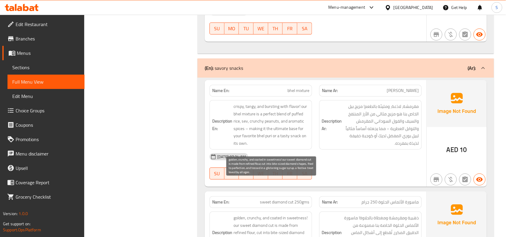
click at [263, 214] on span "golden, crunchy, and coated in sweetness! our sweet diamond cut is made from re…" at bounding box center [272, 236] width 76 height 44
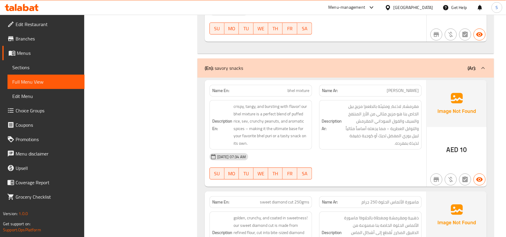
click at [287, 199] on span "sweet diamond cut 250gms" at bounding box center [284, 202] width 49 height 6
click at [321, 212] on div "Description Ar: ذهبية ومقرمشة ومغطاة بالحلاوة! ماسورة الألماس الحلوة الخاصة بنا…" at bounding box center [370, 236] width 103 height 49
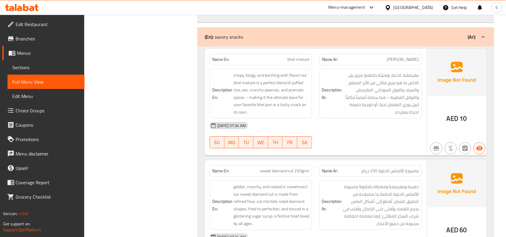
scroll to position [4736, 0]
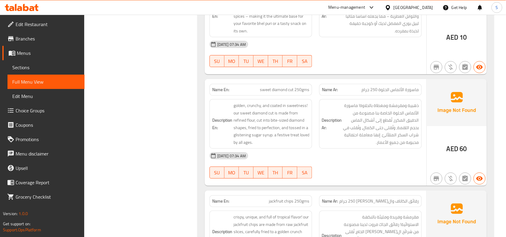
click at [274, 198] on span "jackfruit chips 250gms" at bounding box center [289, 201] width 40 height 6
drag, startPoint x: 264, startPoint y: 167, endPoint x: 314, endPoint y: 171, distance: 50.6
click at [314, 192] on div "Name En: jackfruit chips 250gms" at bounding box center [261, 201] width 110 height 19
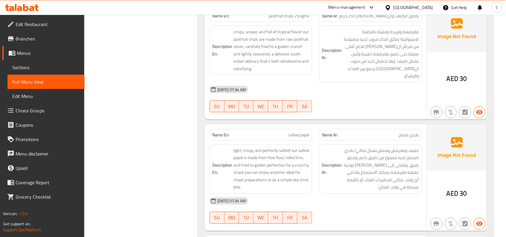
scroll to position [4924, 0]
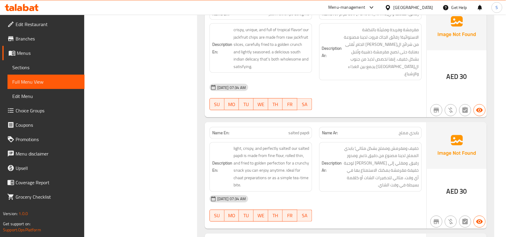
click at [298, 130] on span "salted papdi" at bounding box center [299, 133] width 21 height 6
click at [211, 142] on div "Description En: light, crispy, and perfectly salted! our salted papdi is made f…" at bounding box center [261, 166] width 103 height 49
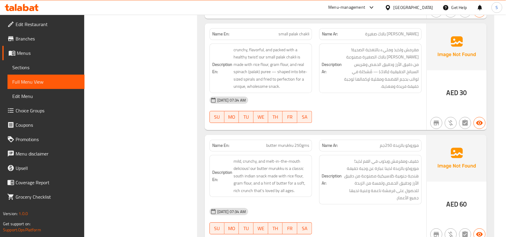
scroll to position [9235, 0]
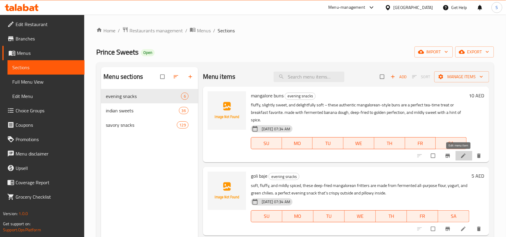
click at [461, 154] on icon at bounding box center [464, 156] width 6 height 6
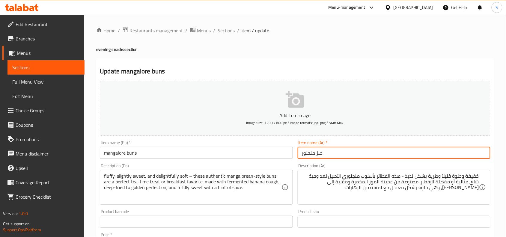
click at [408, 158] on input "خبز منجلور" at bounding box center [394, 153] width 193 height 12
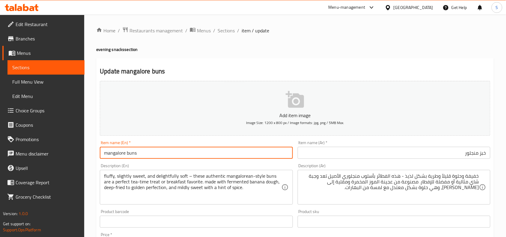
click at [187, 151] on input "mangalore buns" at bounding box center [196, 153] width 193 height 12
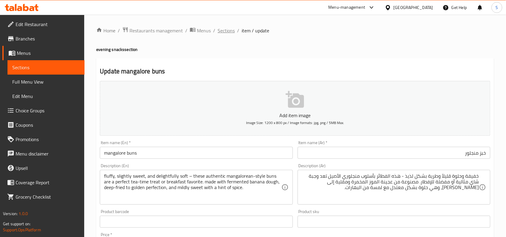
click at [224, 30] on span "Sections" at bounding box center [226, 30] width 17 height 7
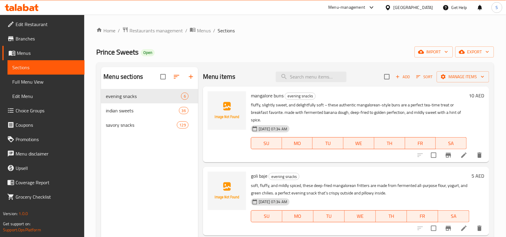
click at [323, 69] on div "Menu items Add Sort Manage items" at bounding box center [346, 76] width 286 height 19
click at [326, 78] on input "search" at bounding box center [311, 77] width 71 height 10
paste input "besan laddu"
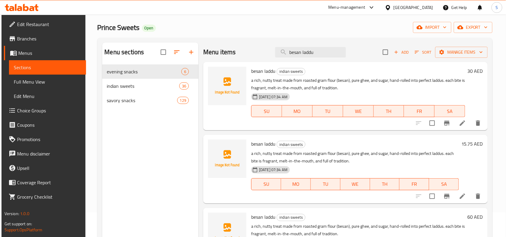
scroll to position [37, 0]
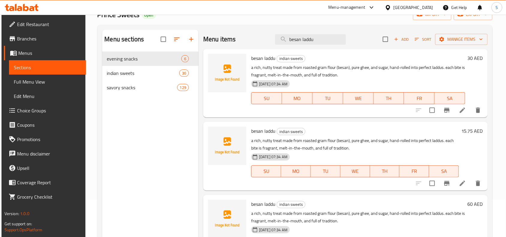
type input "besan laddu"
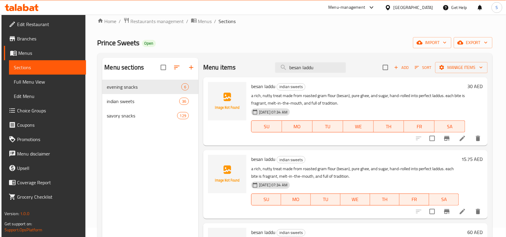
scroll to position [0, 0]
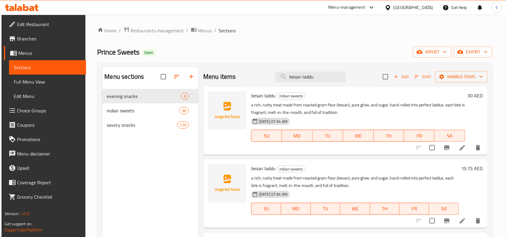
click at [331, 35] on div "Home / Restaurants management / Menus / Sections Prince Sweets Open import expo…" at bounding box center [295, 168] width 396 height 283
click at [476, 50] on span "export" at bounding box center [473, 51] width 29 height 7
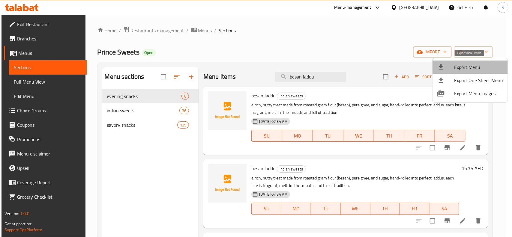
click at [471, 66] on span "Export Menu" at bounding box center [478, 67] width 49 height 7
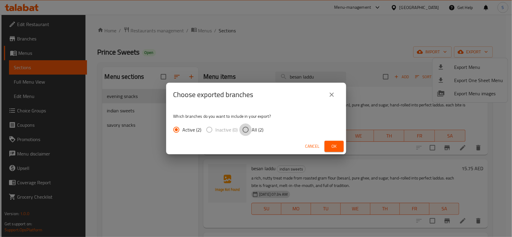
click at [248, 128] on input "All (2)" at bounding box center [245, 130] width 13 height 13
radio input "true"
click at [340, 145] on button "Ok" at bounding box center [333, 146] width 19 height 11
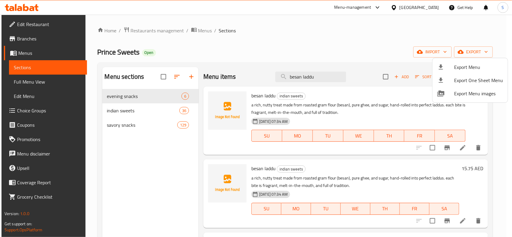
click at [326, 57] on div at bounding box center [256, 118] width 512 height 237
